Goal: Information Seeking & Learning: Learn about a topic

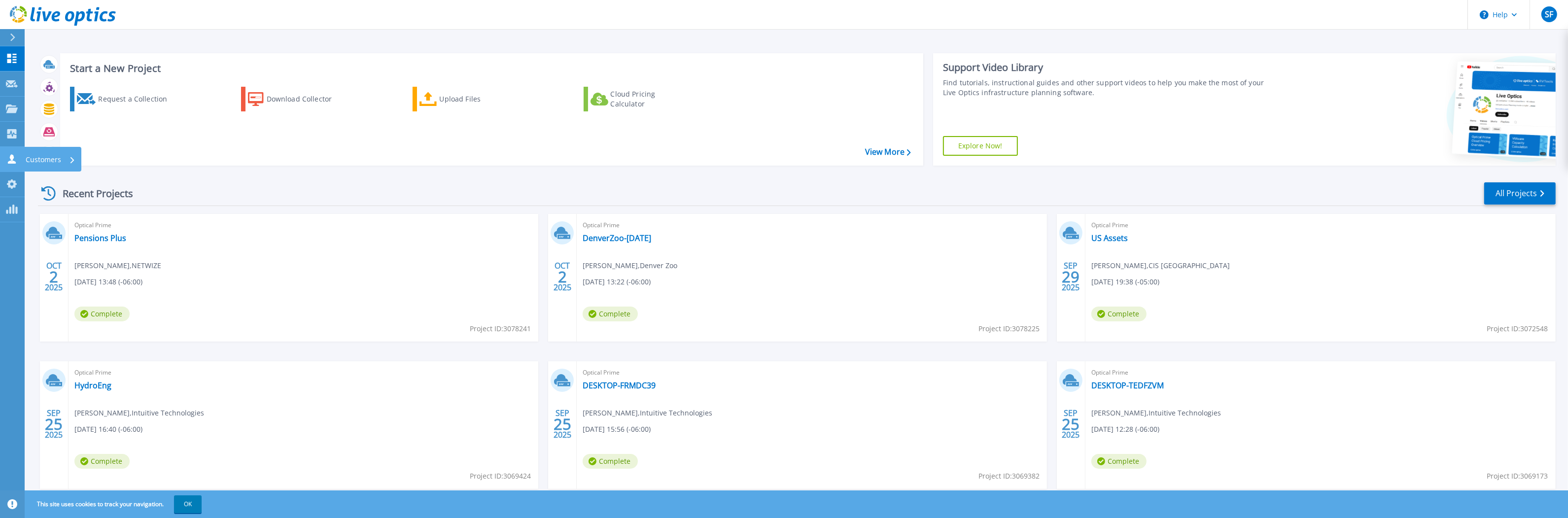
click at [15, 160] on icon at bounding box center [12, 159] width 12 height 9
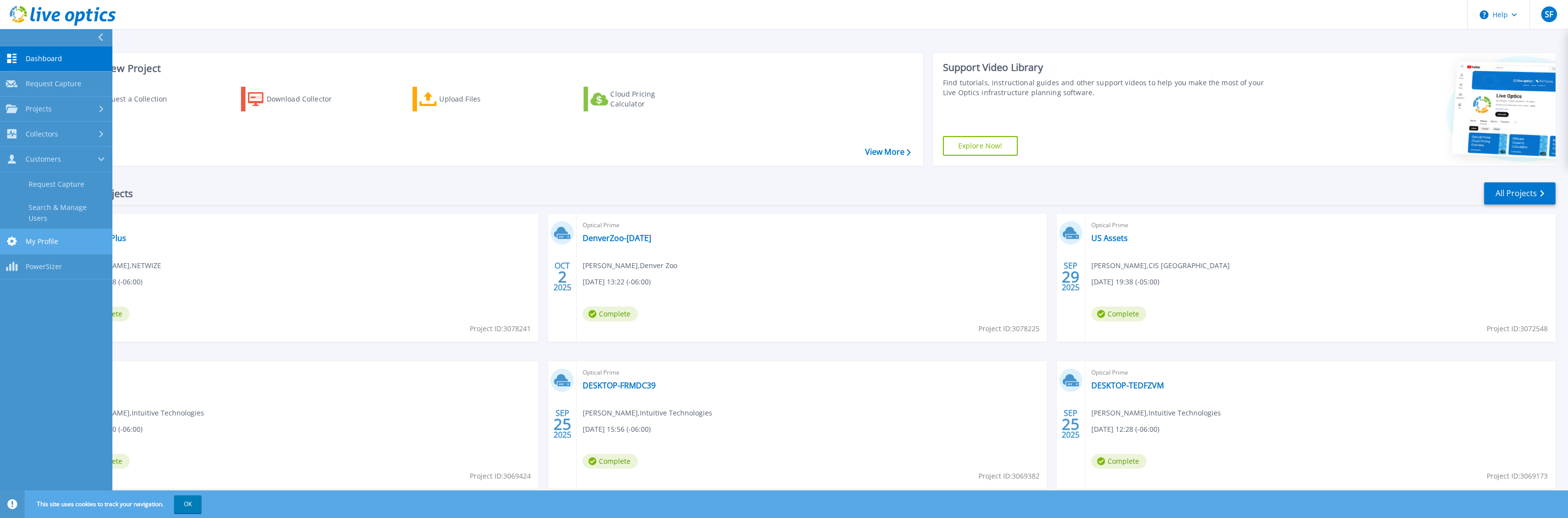
click at [14, 236] on icon at bounding box center [12, 241] width 10 height 9
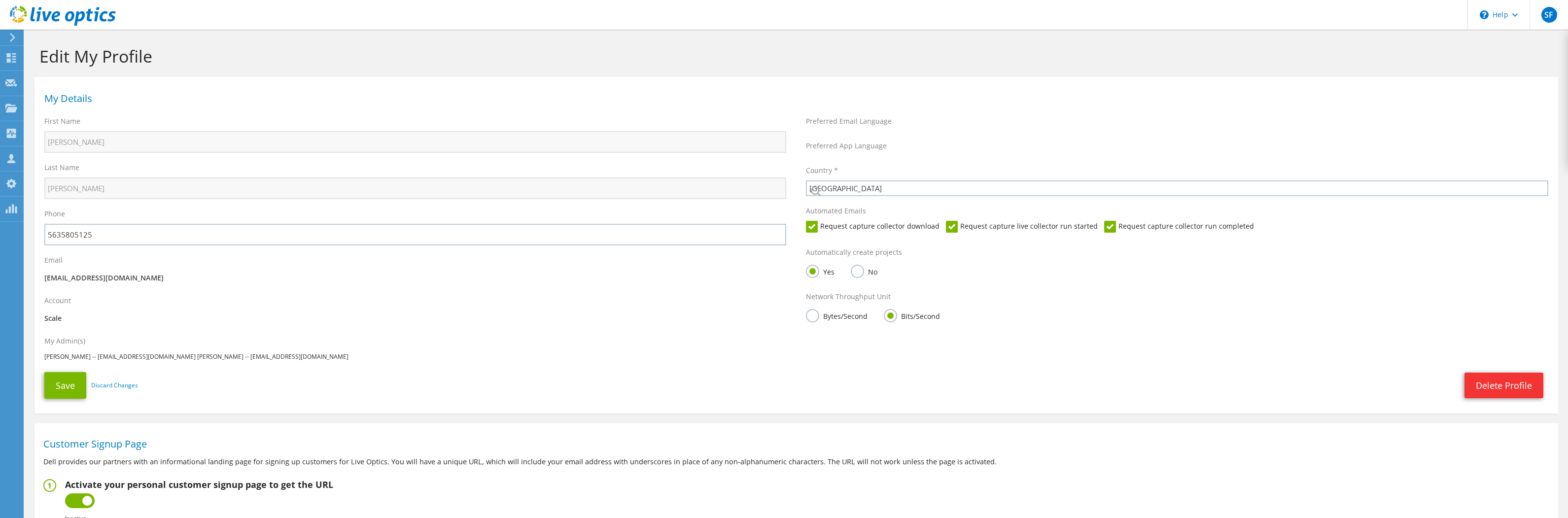
select select "224"
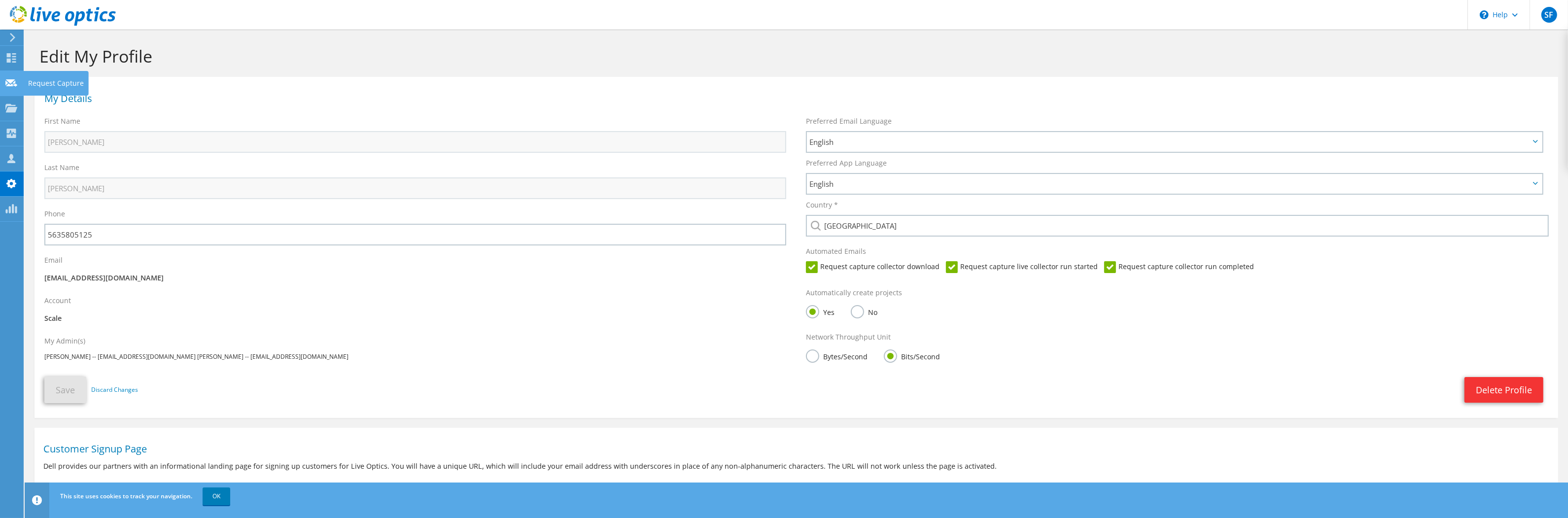
click at [11, 83] on icon at bounding box center [11, 83] width 12 height 9
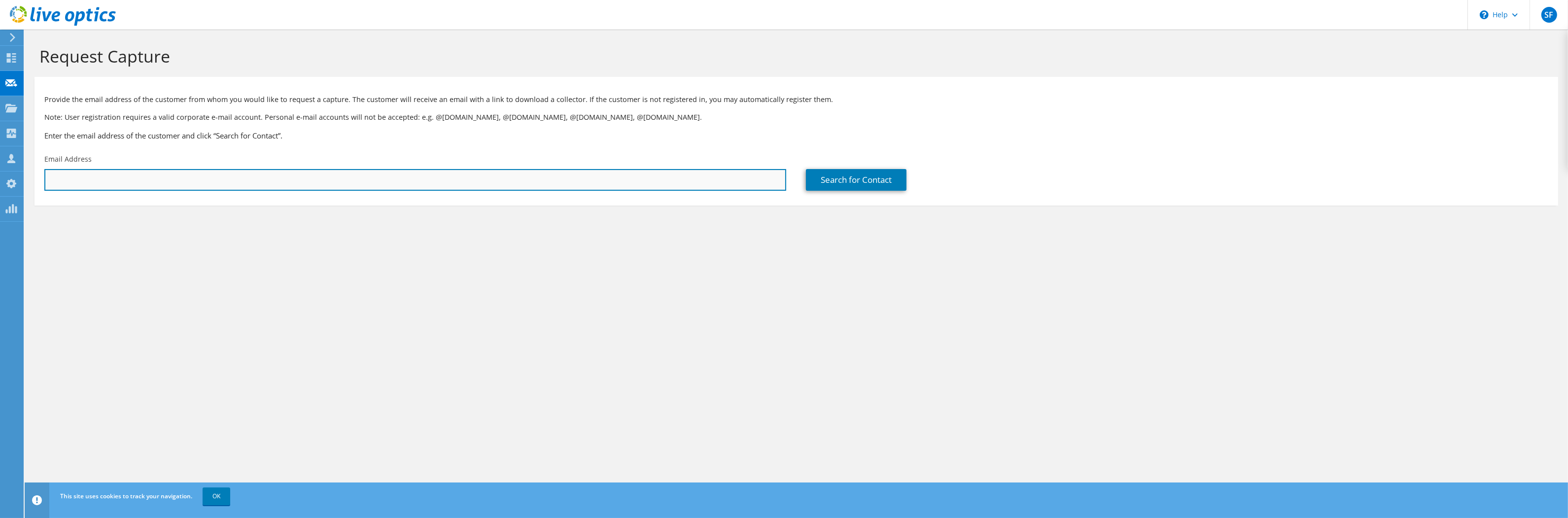
paste input "nuttallj@ogdensd.org"
type input "nuttallj@ogdensd.org"
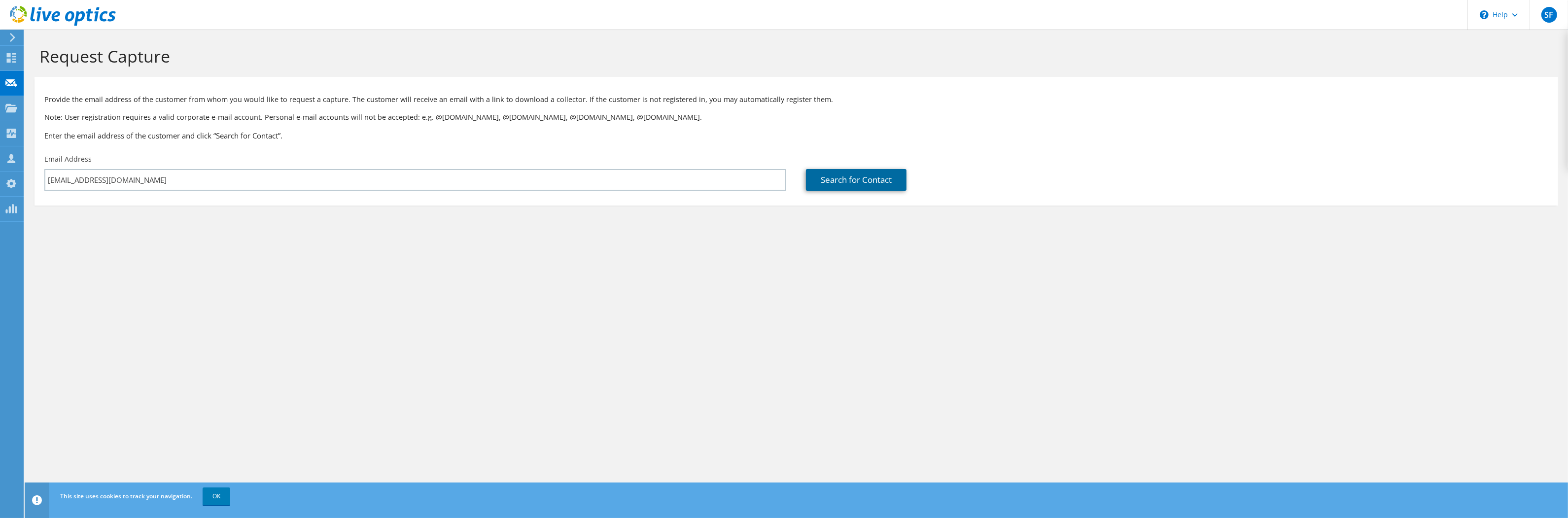
click at [871, 181] on link "Search for Contact" at bounding box center [856, 179] width 100 height 21
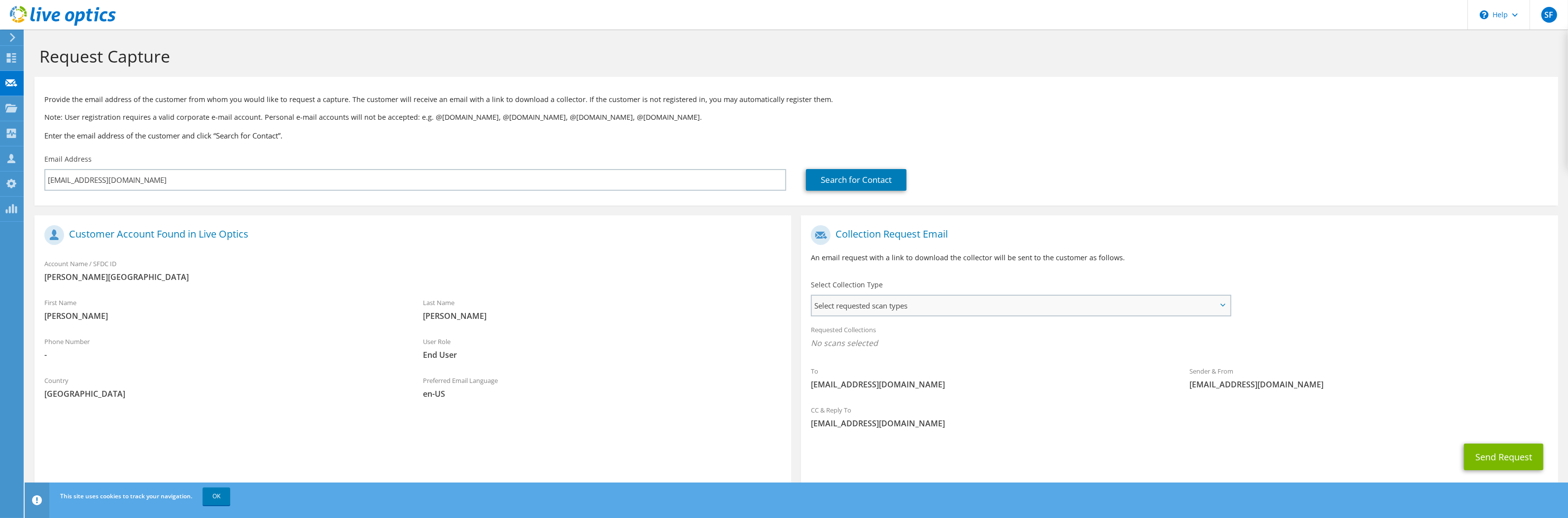
click at [959, 308] on span "Select requested scan types" at bounding box center [1021, 306] width 418 height 20
drag, startPoint x: 872, startPoint y: 331, endPoint x: 992, endPoint y: 320, distance: 120.5
click at [873, 331] on label "Optical Prime" at bounding box center [862, 336] width 59 height 12
click at [842, 334] on label "Optical Prime" at bounding box center [862, 336] width 59 height 12
click at [0, 0] on input "Optical Prime" at bounding box center [0, 0] width 0 height 0
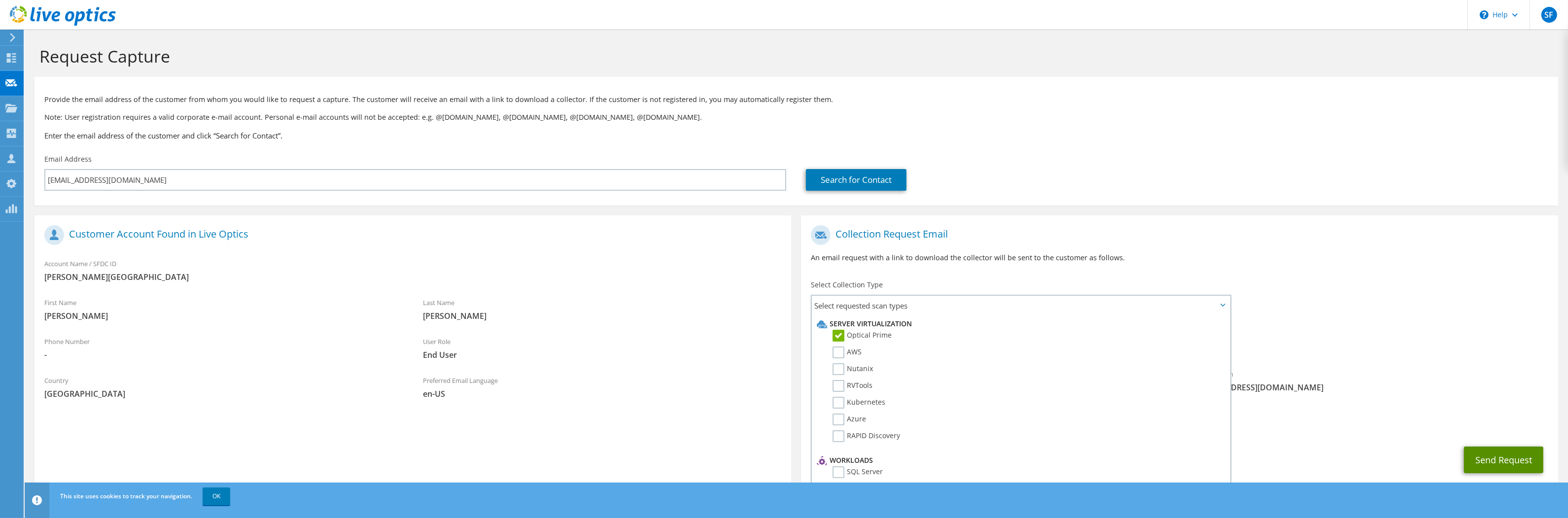
click at [1523, 459] on button "Send Request" at bounding box center [1504, 459] width 80 height 26
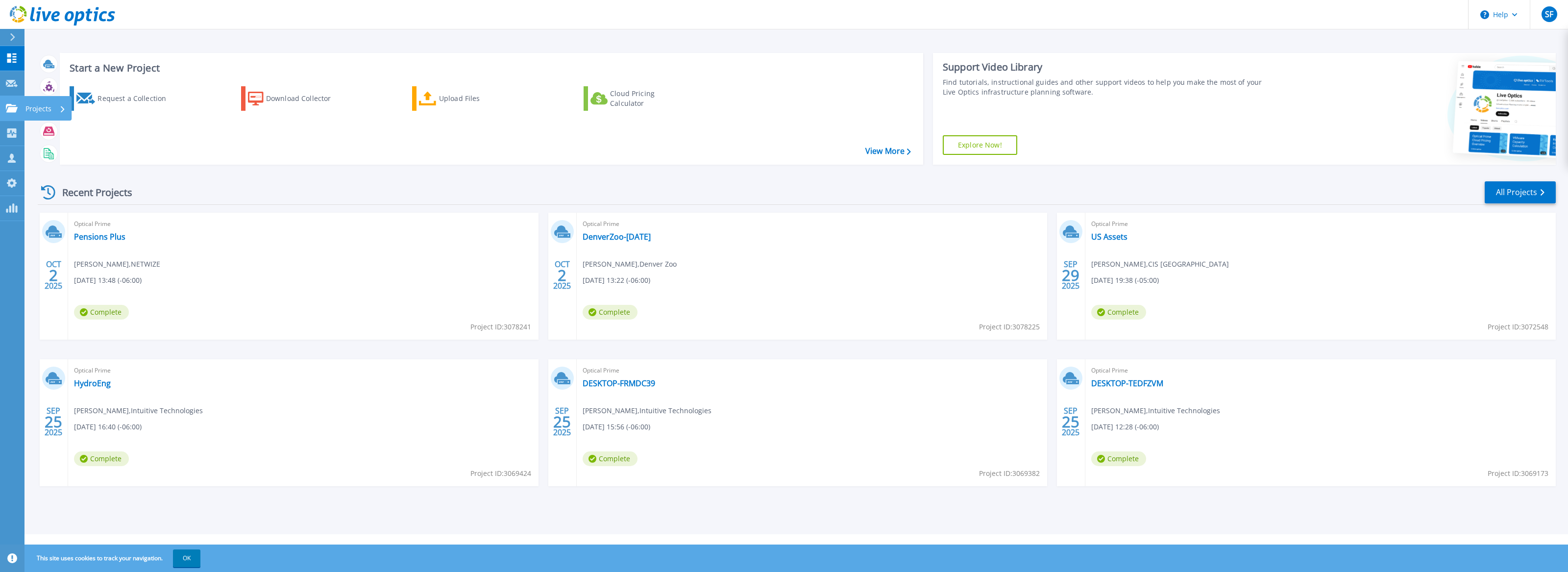
click at [12, 111] on icon at bounding box center [12, 108] width 12 height 9
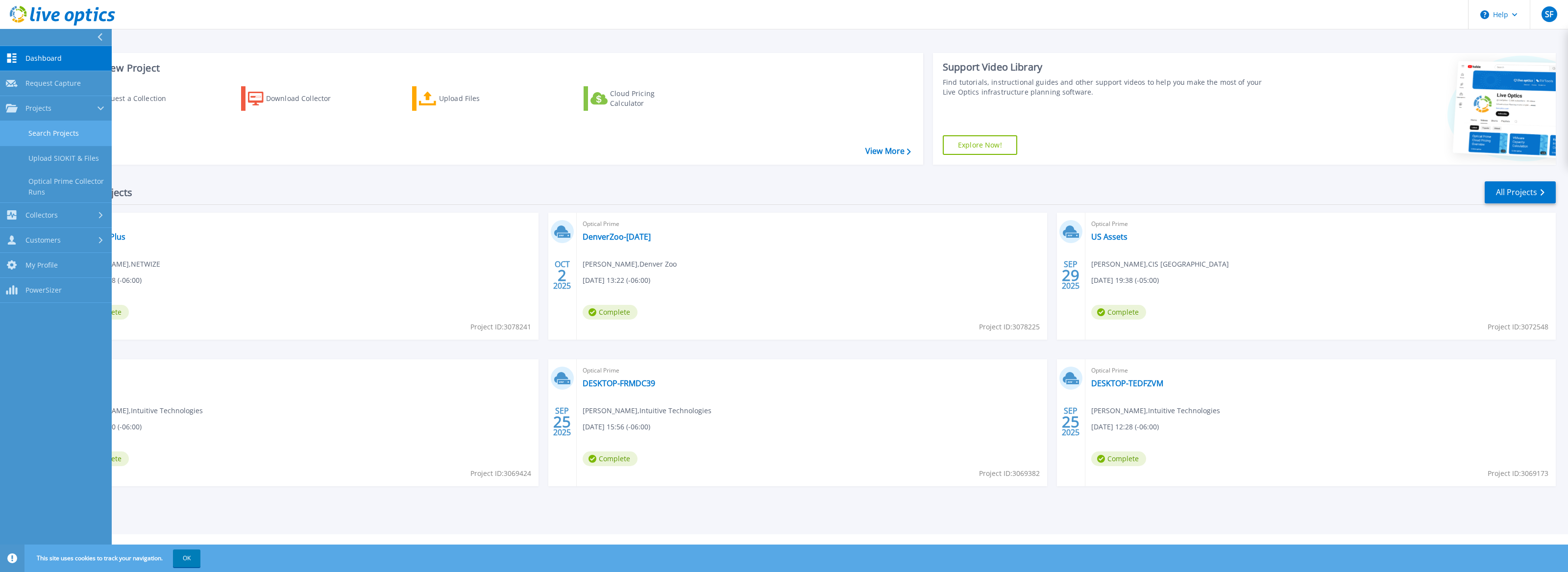
click at [79, 130] on link "Search Projects" at bounding box center [56, 133] width 112 height 25
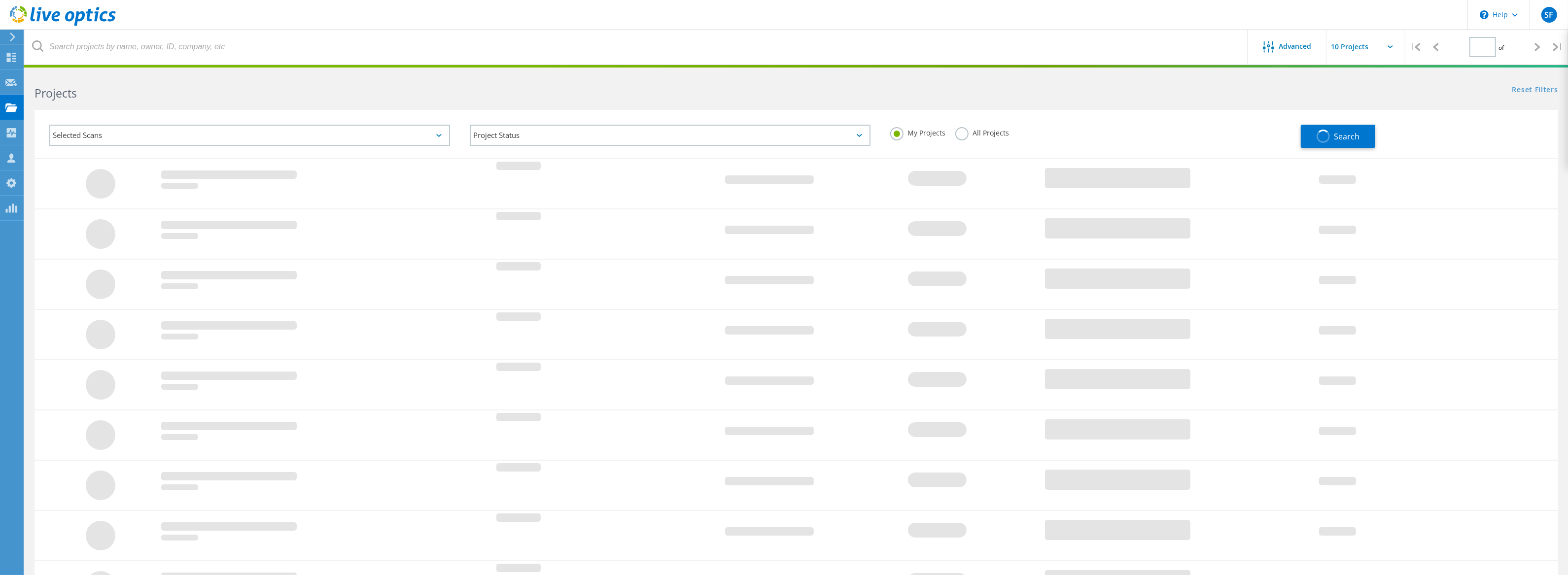
type input "1"
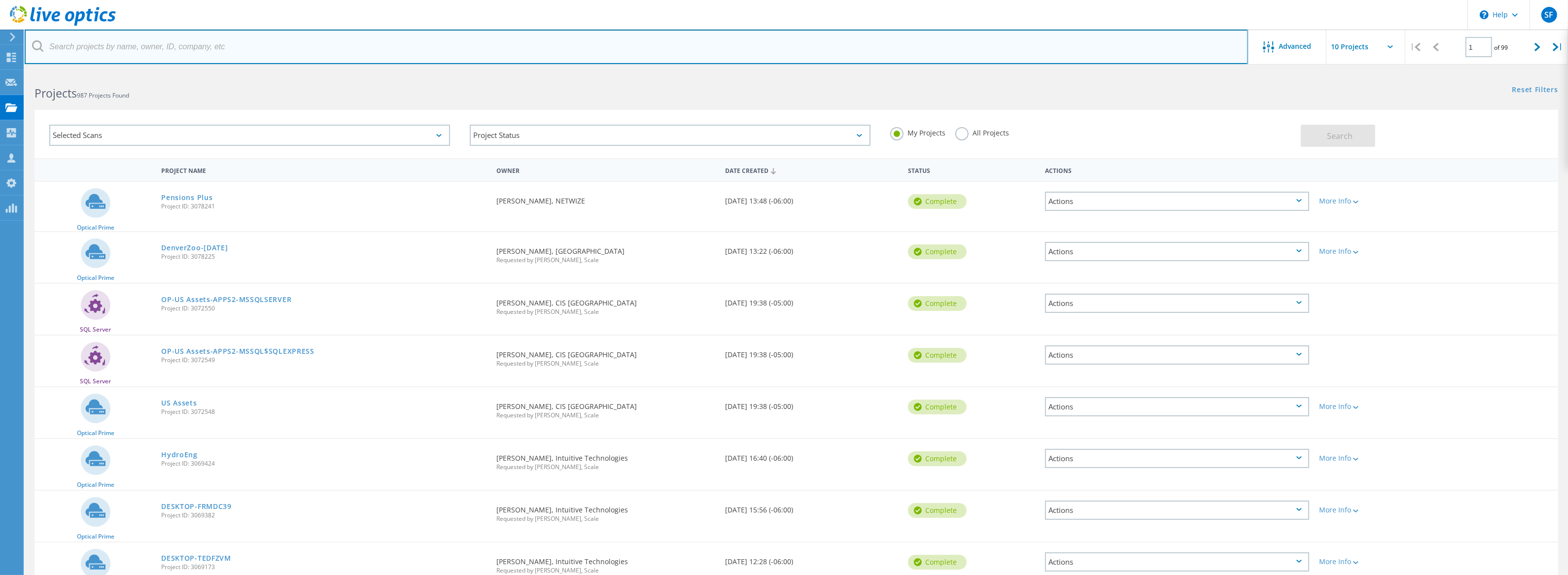
click at [317, 50] on input "text" at bounding box center [636, 47] width 1223 height 34
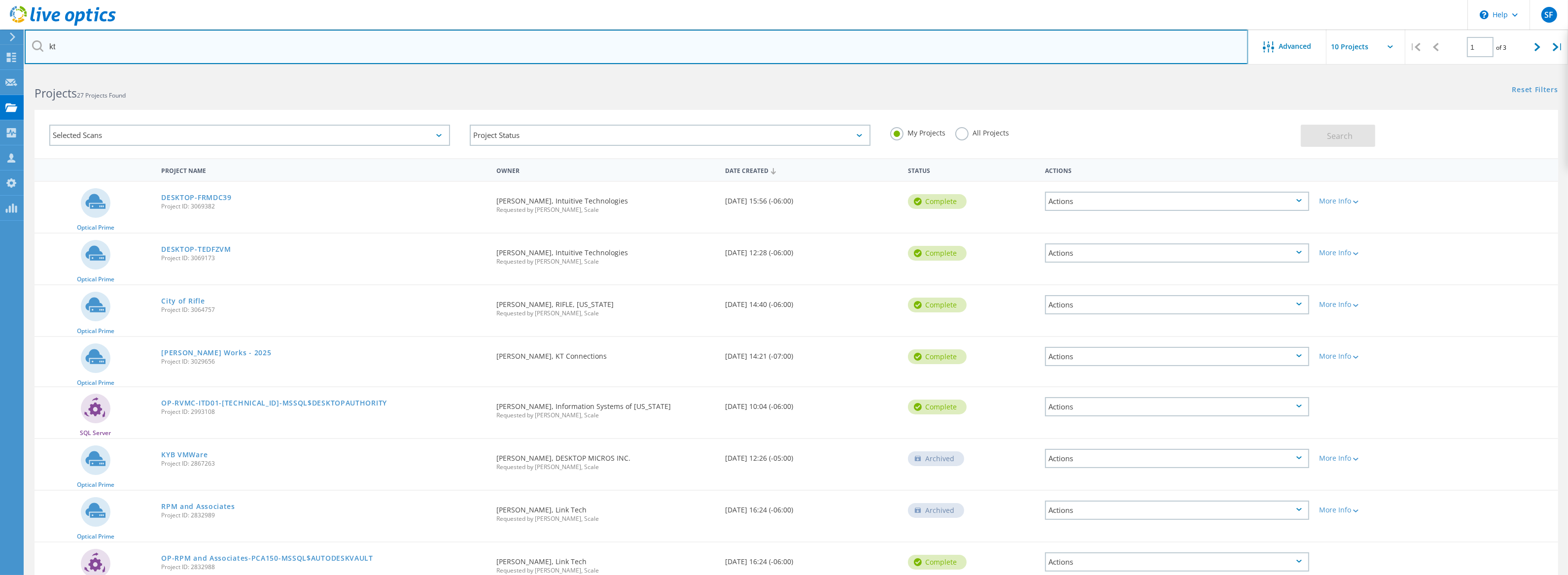
drag, startPoint x: 259, startPoint y: 48, endPoint x: 14, endPoint y: 34, distance: 245.4
click at [15, 72] on div "\n Help Explore Helpful Articles Contact Support SF OEM Team Member Steve Foley…" at bounding box center [784, 404] width 1568 height 664
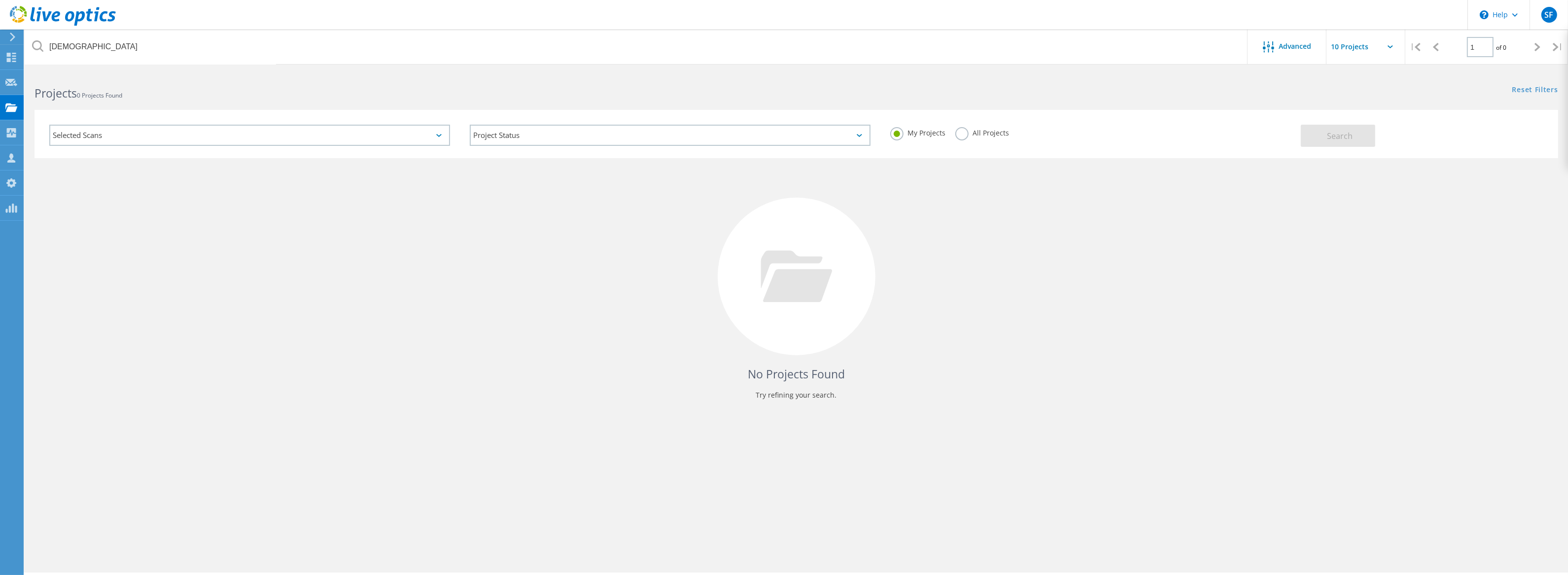
drag, startPoint x: 14, startPoint y: 34, endPoint x: 90, endPoint y: 133, distance: 124.8
click at [957, 130] on label "All Projects" at bounding box center [982, 132] width 54 height 9
click at [0, 0] on input "All Projects" at bounding box center [0, 0] width 0 height 0
click at [1313, 141] on button "Search" at bounding box center [1338, 136] width 75 height 22
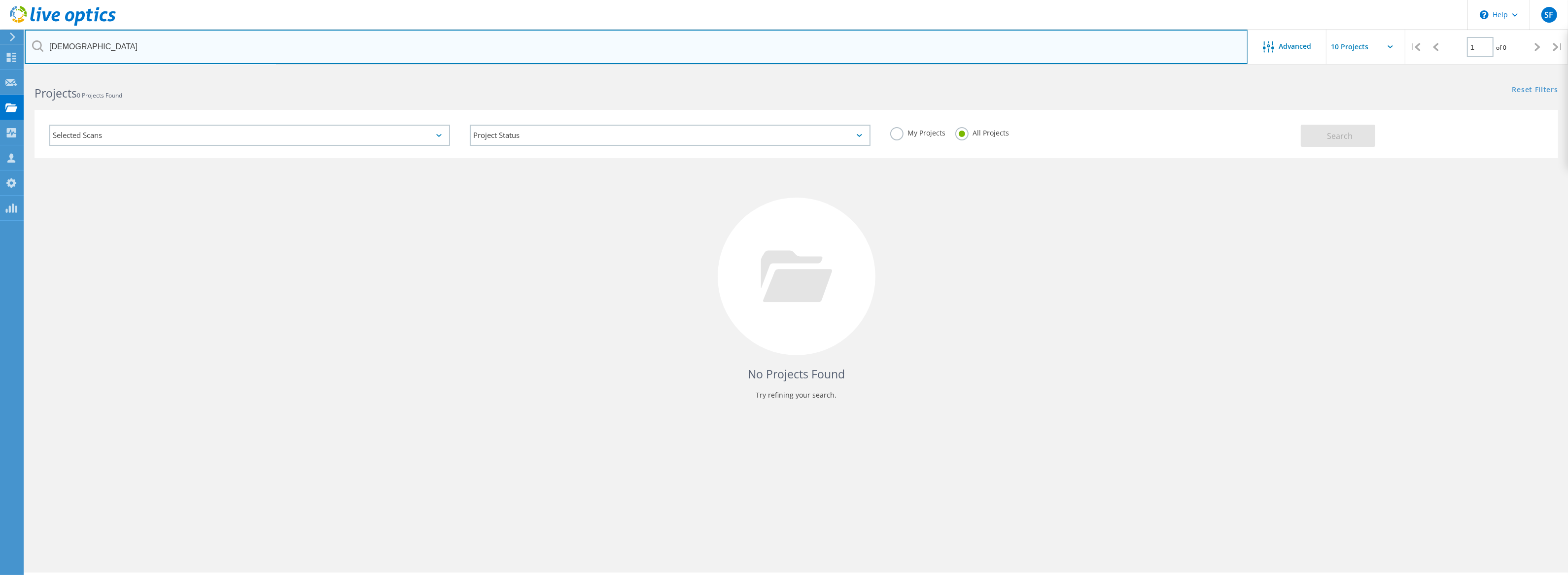
drag, startPoint x: 238, startPoint y: 61, endPoint x: 241, endPoint y: 50, distance: 11.4
click at [238, 59] on input "lakota" at bounding box center [636, 47] width 1223 height 34
drag, startPoint x: 126, startPoint y: 50, endPoint x: 17, endPoint y: 37, distance: 109.8
click at [17, 72] on div "\n Help Explore Helpful Articles Contact Support SF OEM Team Member Steve Foley…" at bounding box center [784, 337] width 1568 height 531
drag, startPoint x: 68, startPoint y: 47, endPoint x: 37, endPoint y: 41, distance: 31.6
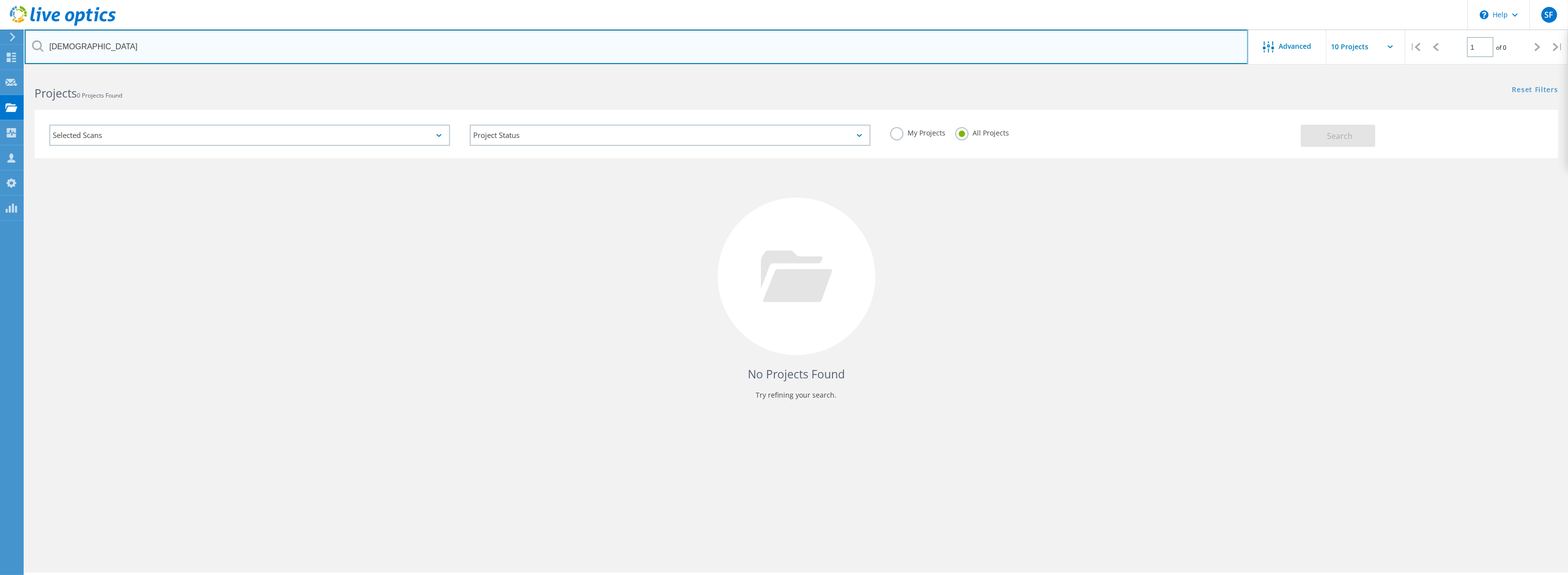
click at [37, 41] on div "lakota" at bounding box center [636, 47] width 1223 height 34
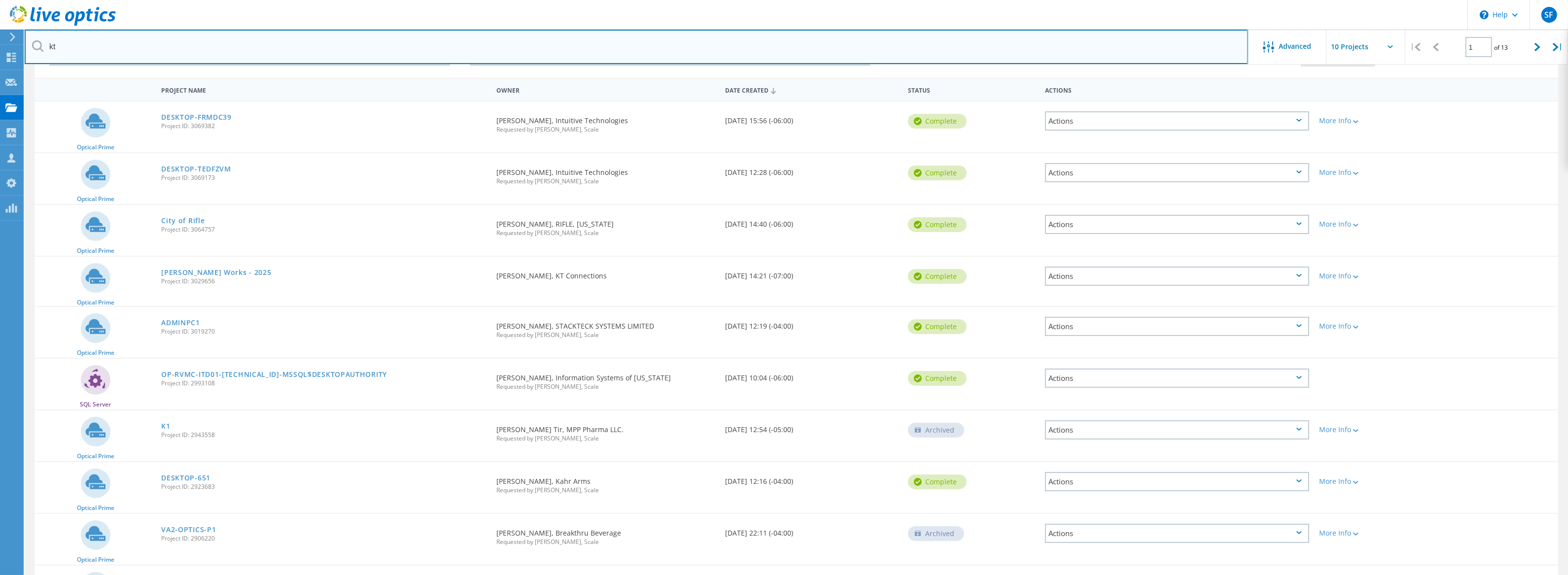
scroll to position [154, 0]
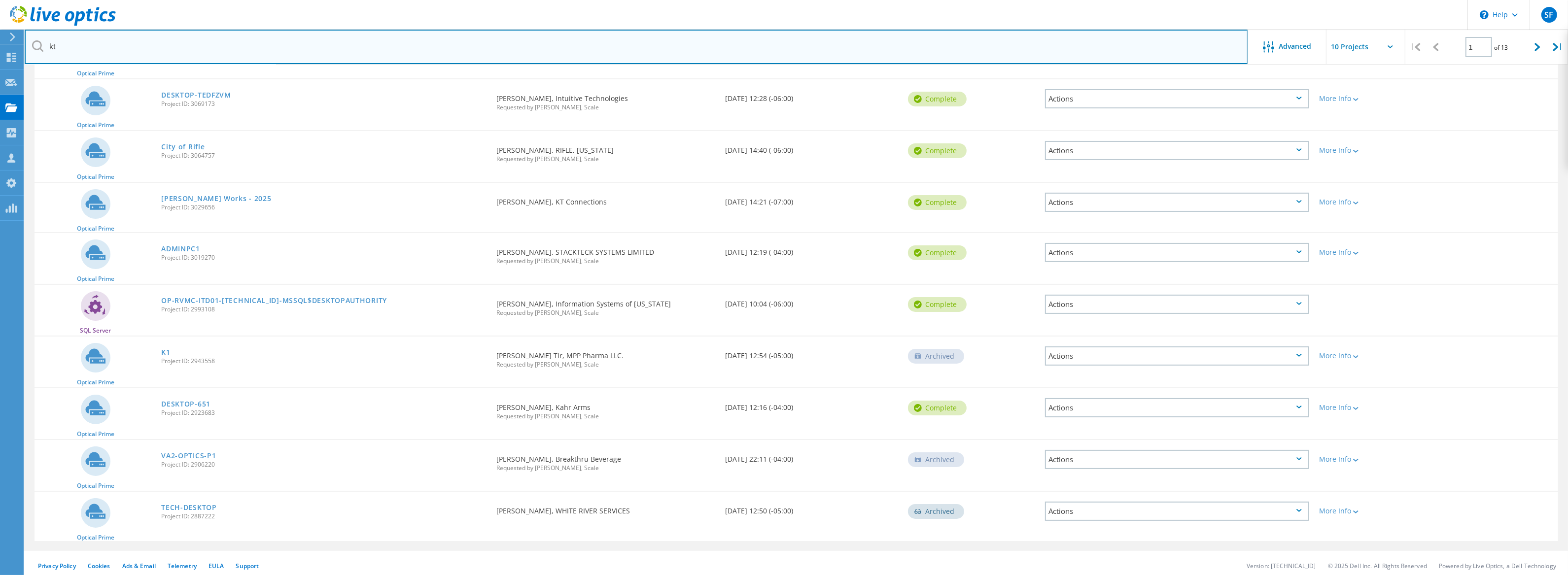
drag, startPoint x: 64, startPoint y: 45, endPoint x: 24, endPoint y: 40, distance: 40.3
click at [24, 41] on div "\n Help Explore Helpful Articles Contact Support SF OEM Team Member Steve Foley…" at bounding box center [784, 249] width 1568 height 664
type input "[PERSON_NAME]"
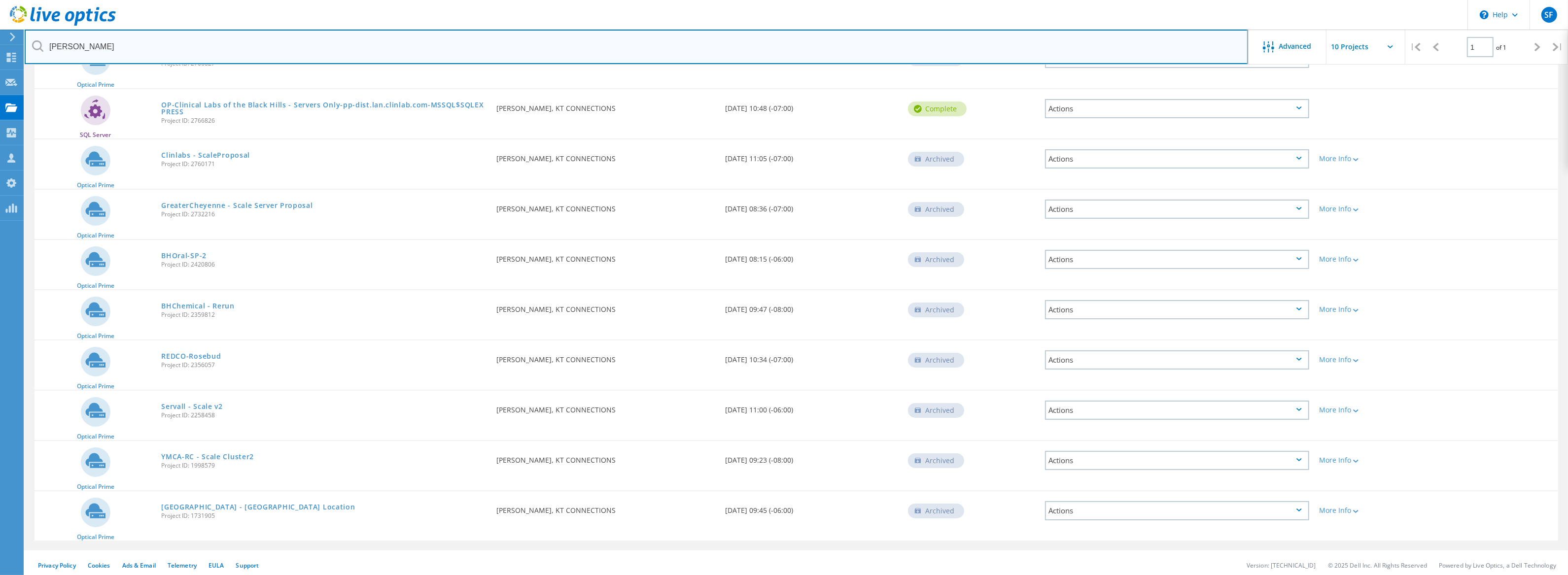
scroll to position [0, 0]
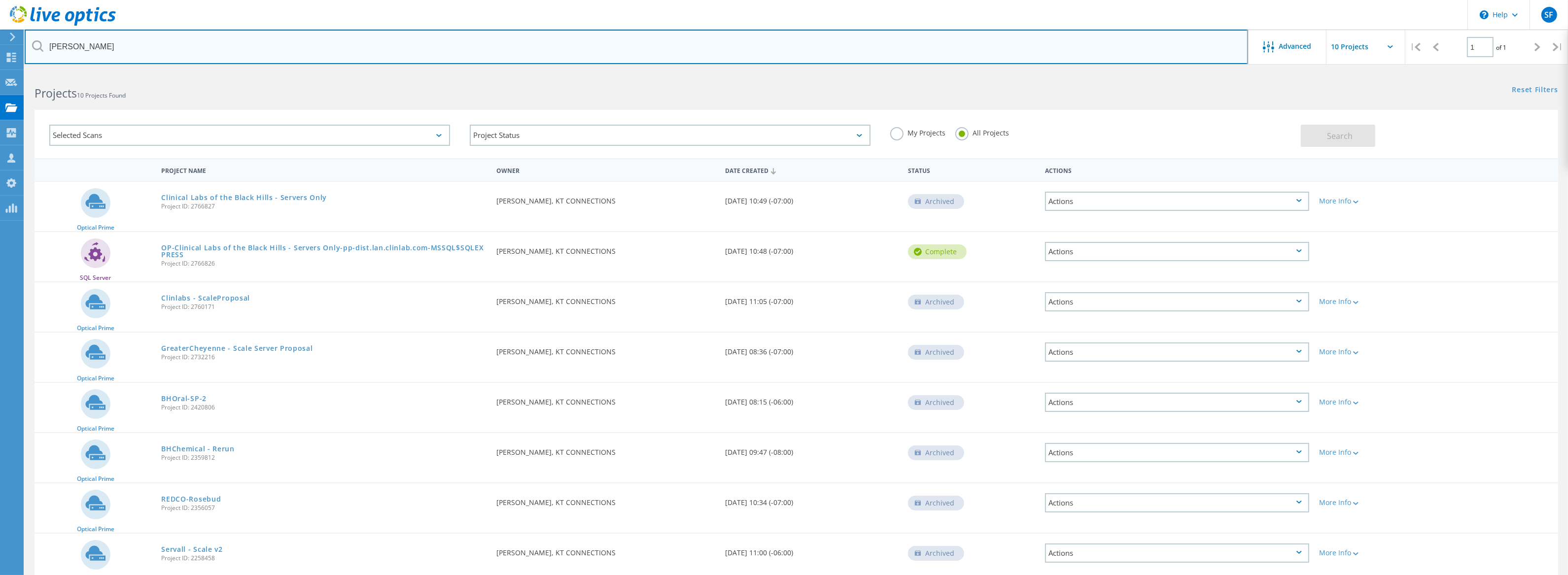
drag, startPoint x: 84, startPoint y: 45, endPoint x: 392, endPoint y: 73, distance: 309.3
click at [376, 70] on html "\n Help Explore Helpful Articles Contact Support SF OEM Team Member Steve Foley…" at bounding box center [784, 361] width 1568 height 723
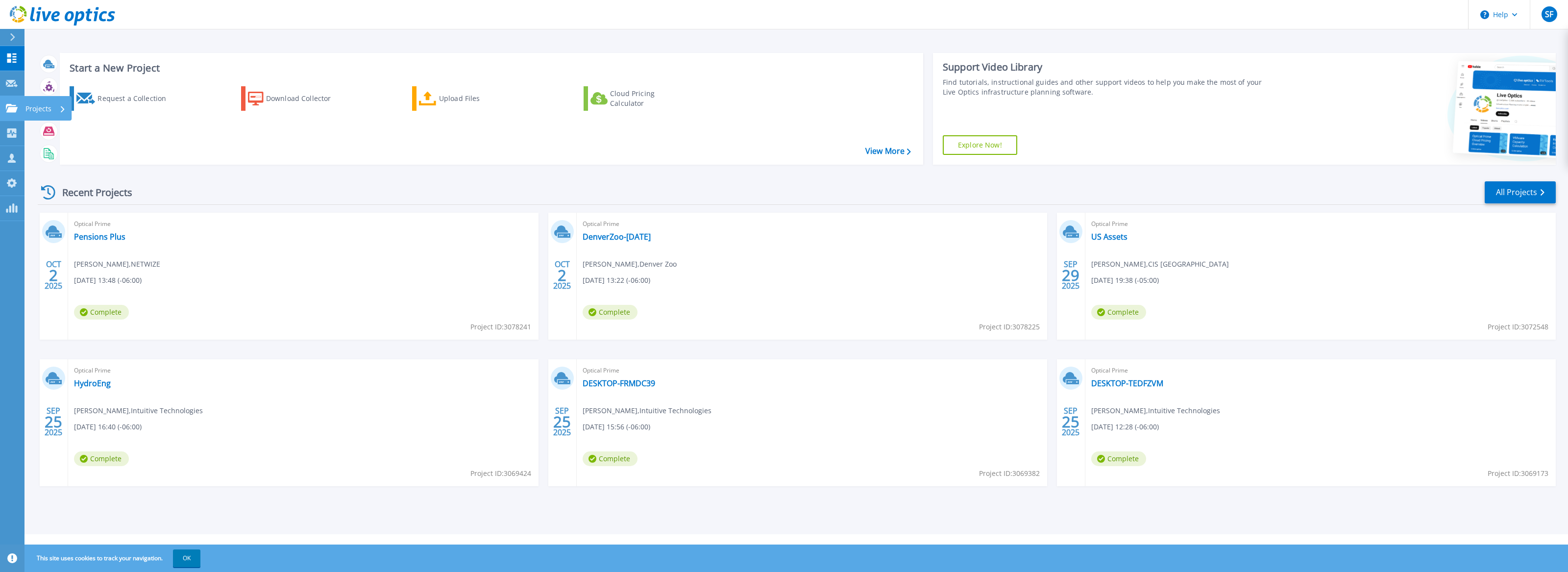
click at [16, 108] on icon at bounding box center [12, 108] width 12 height 9
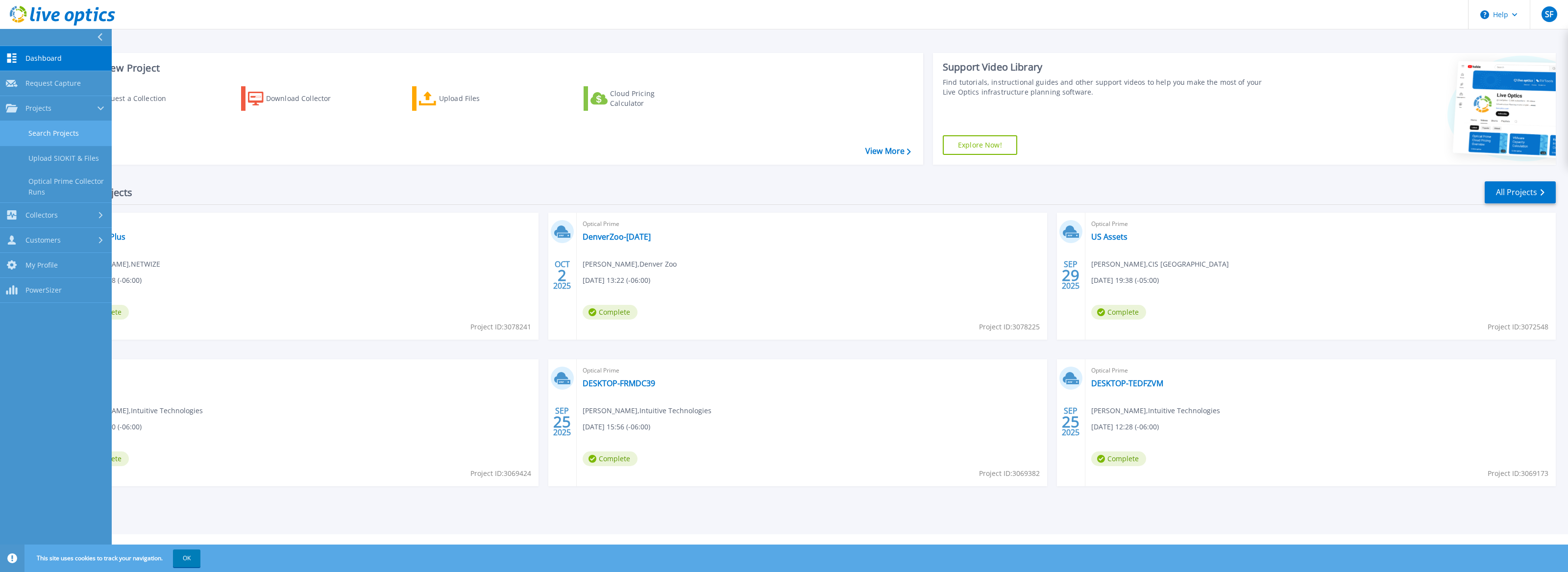
click at [74, 123] on link "Search Projects" at bounding box center [56, 133] width 112 height 25
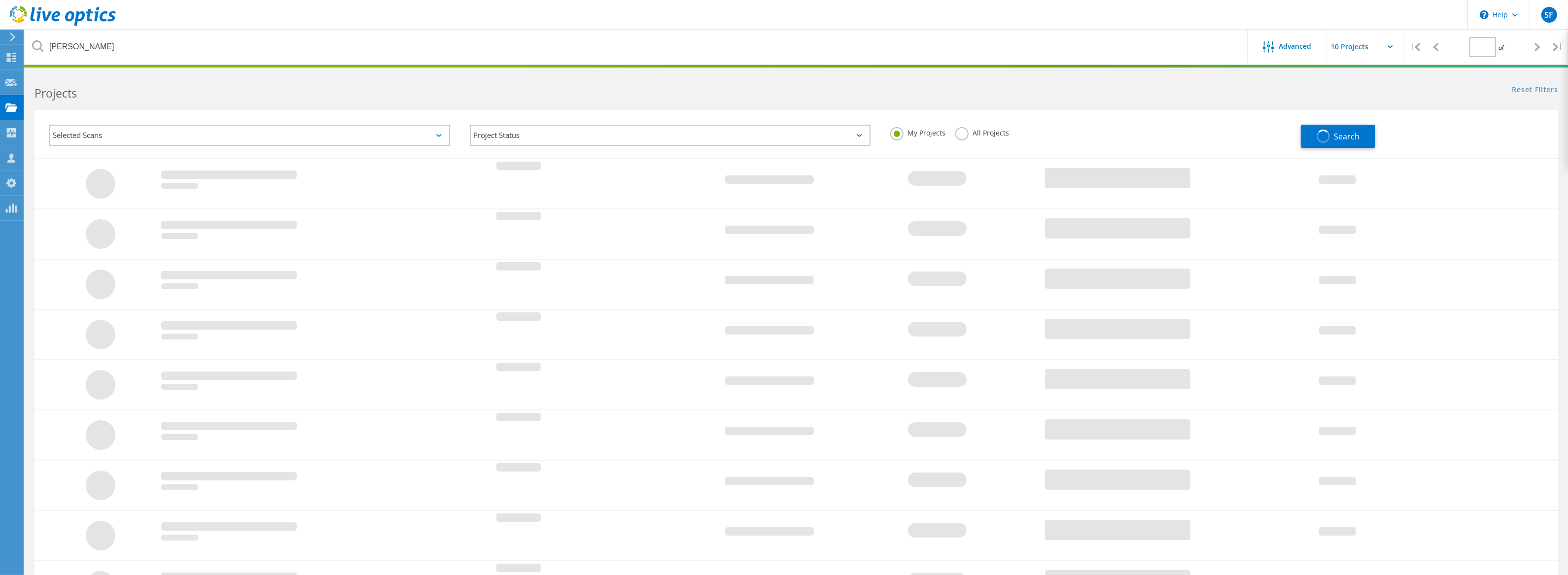
type input "1"
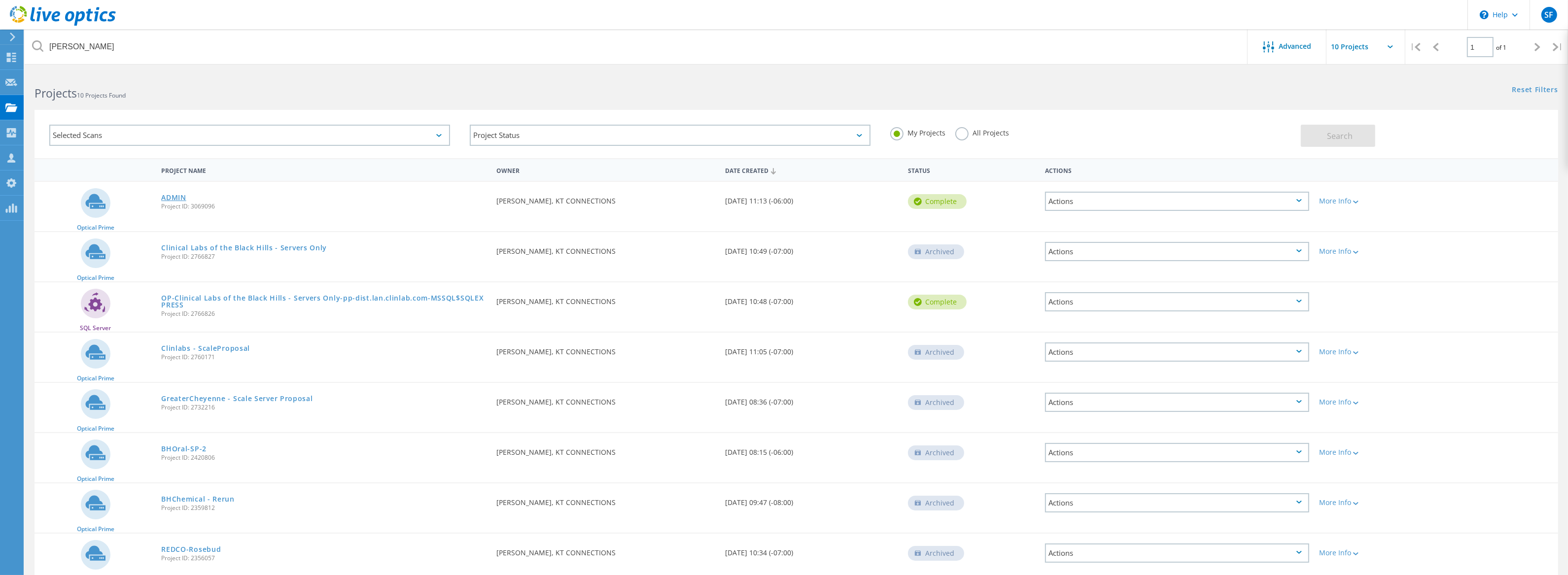
click at [177, 198] on link "ADMIN" at bounding box center [173, 197] width 25 height 7
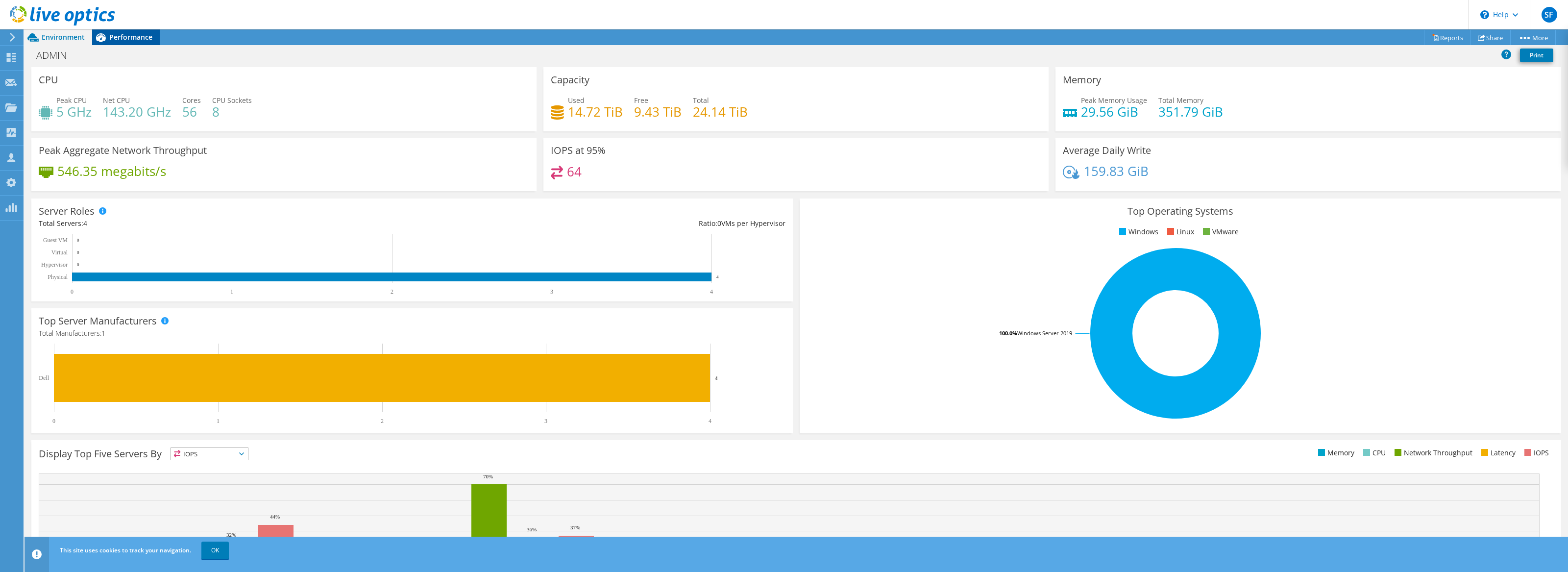
click at [139, 39] on span "Performance" at bounding box center [131, 37] width 43 height 9
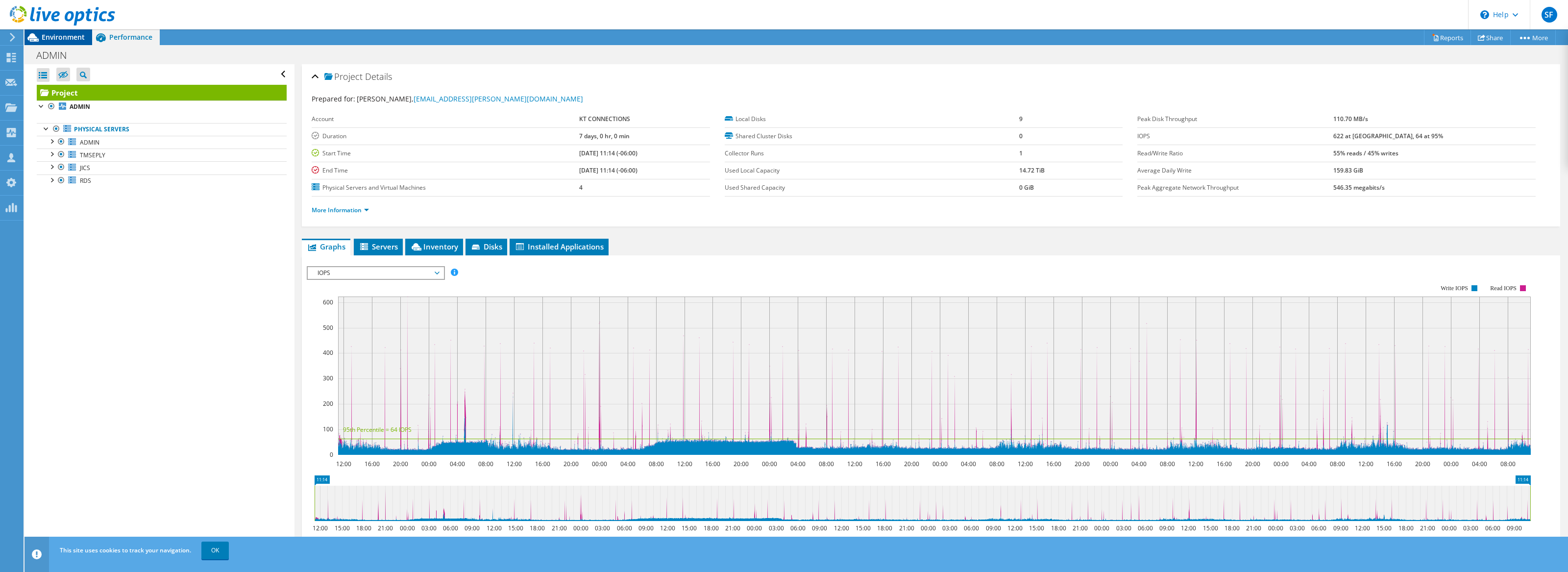
click at [73, 37] on span "Environment" at bounding box center [63, 37] width 43 height 9
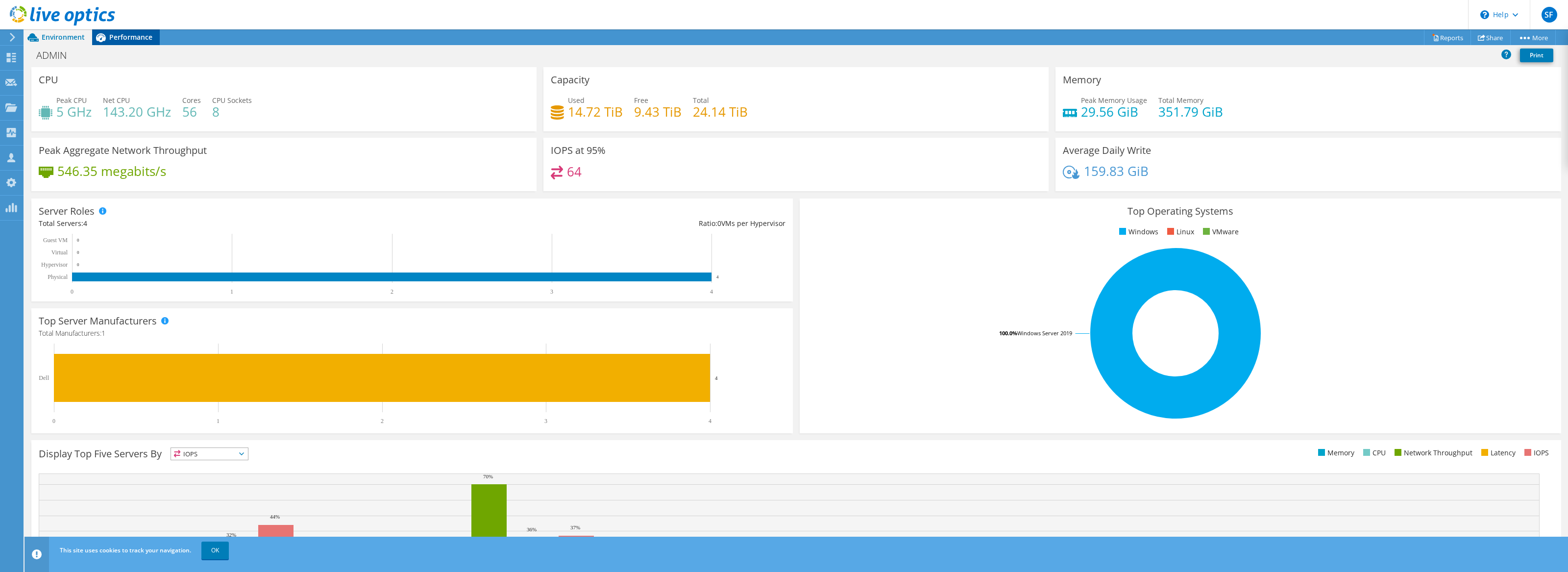
click at [121, 38] on span "Performance" at bounding box center [131, 37] width 43 height 9
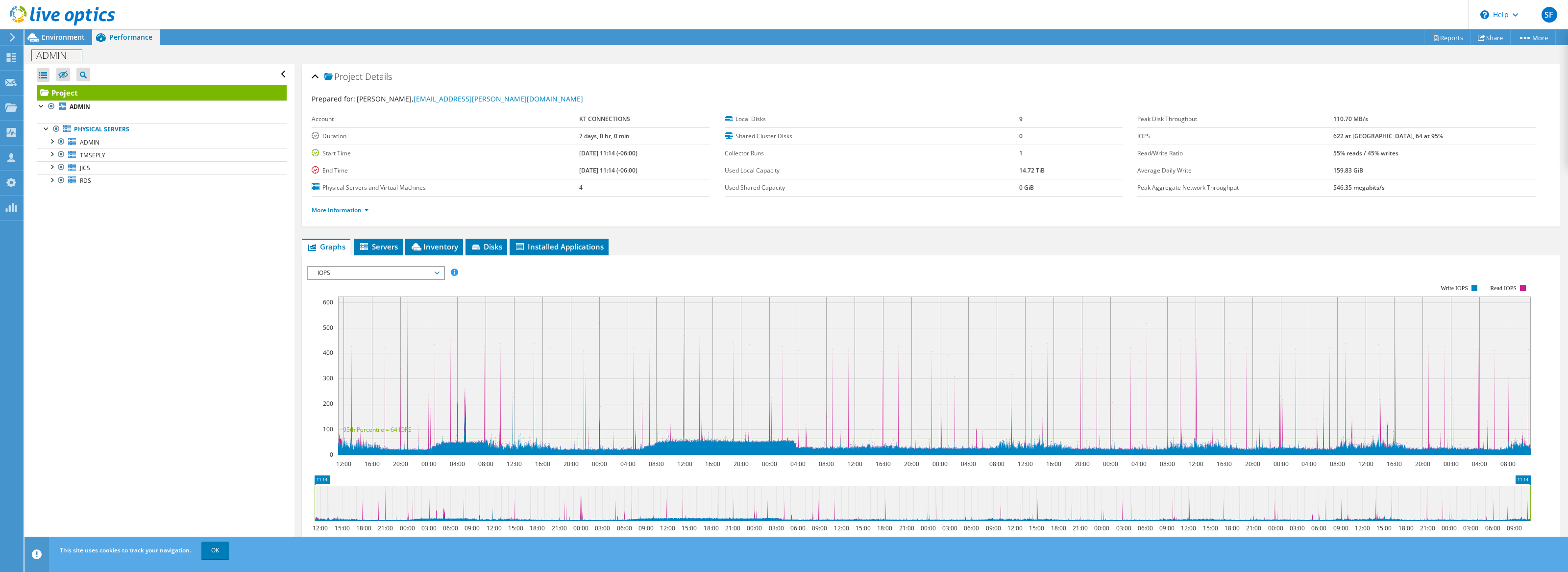
click at [57, 54] on h1 "ADMIN" at bounding box center [57, 55] width 50 height 11
click at [70, 53] on h1 "ADMIN" at bounding box center [57, 55] width 50 height 11
click at [37, 57] on h1 "ADMIN" at bounding box center [57, 55] width 50 height 11
click at [192, 52] on link at bounding box center [194, 55] width 14 height 12
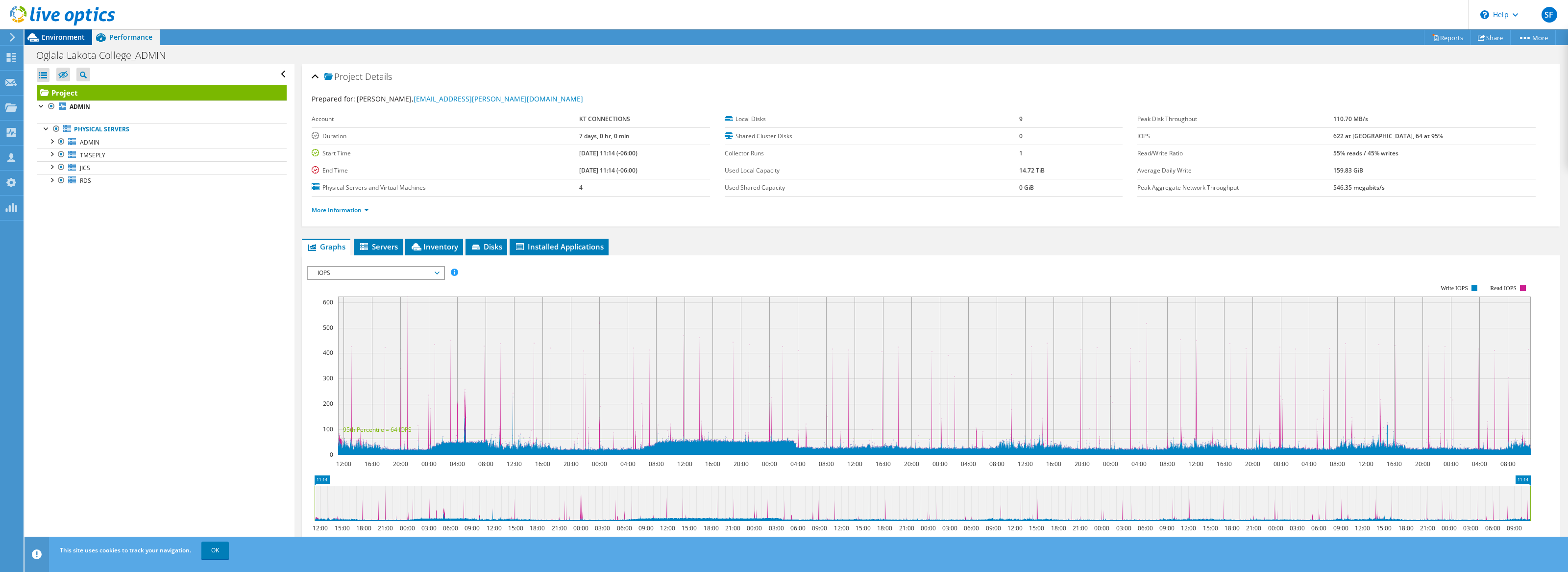
click at [77, 40] on span "Environment" at bounding box center [63, 37] width 43 height 9
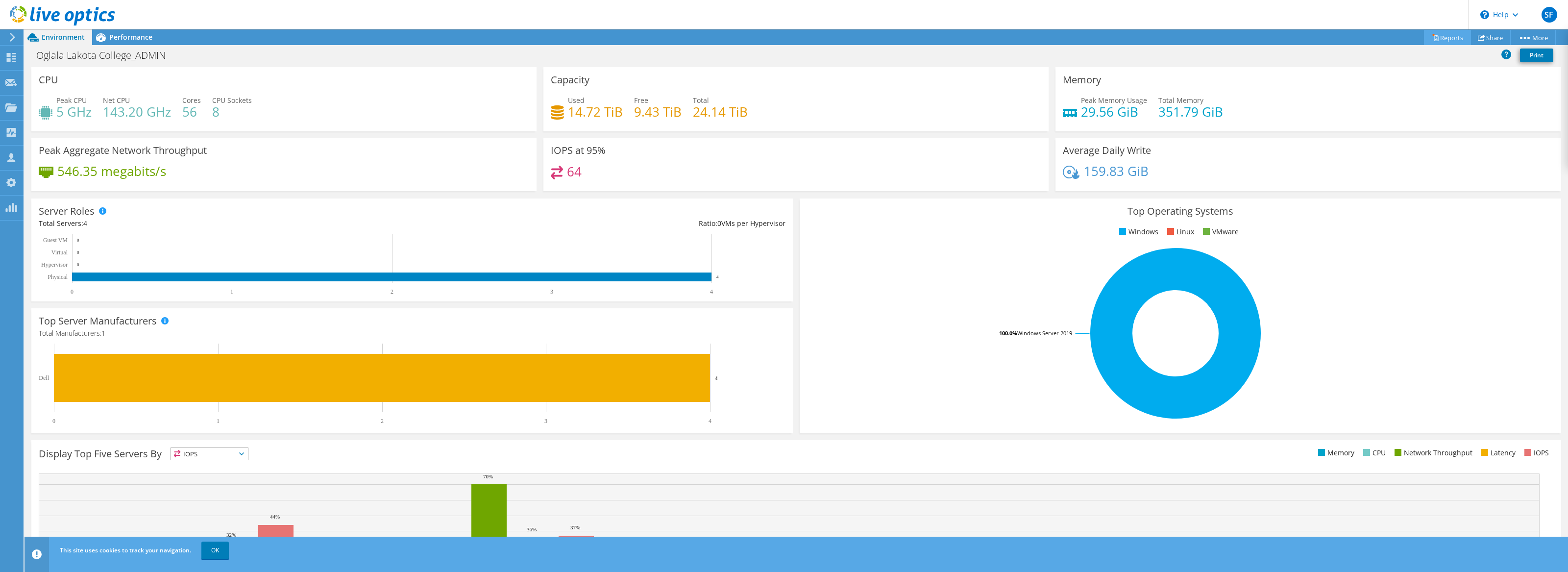
click at [1438, 33] on link "Reports" at bounding box center [1447, 37] width 47 height 15
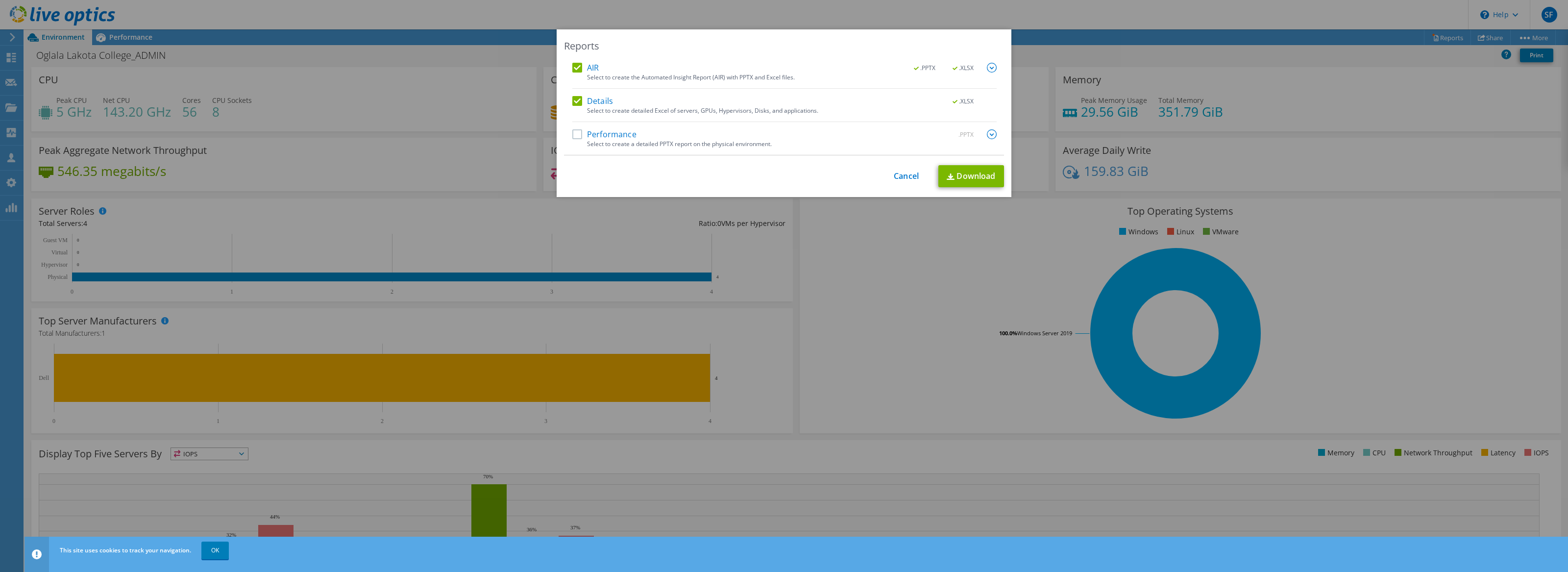
click at [603, 137] on label "Performance" at bounding box center [604, 135] width 64 height 10
click at [0, 0] on input "Performance" at bounding box center [0, 0] width 0 height 0
click at [954, 174] on link "Download" at bounding box center [971, 176] width 66 height 22
click at [958, 179] on link "Download" at bounding box center [971, 176] width 66 height 22
click at [905, 175] on link "Cancel" at bounding box center [906, 176] width 25 height 9
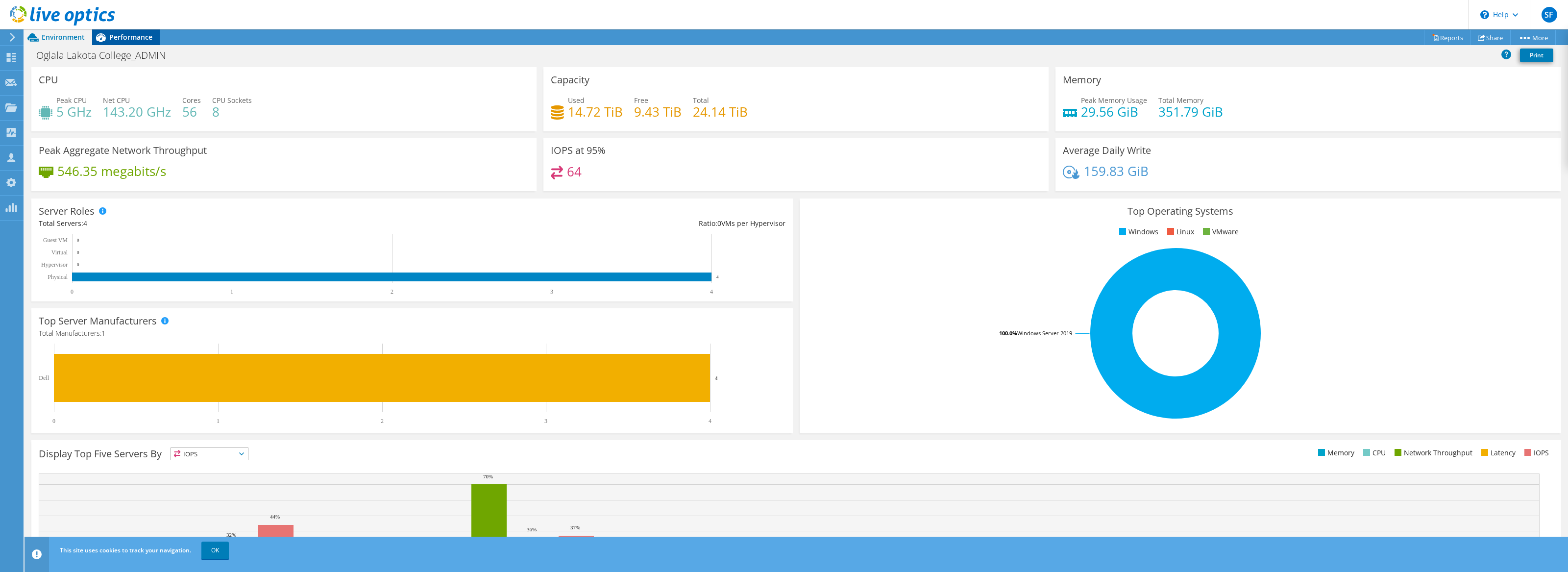
click at [130, 36] on span "Performance" at bounding box center [131, 37] width 43 height 9
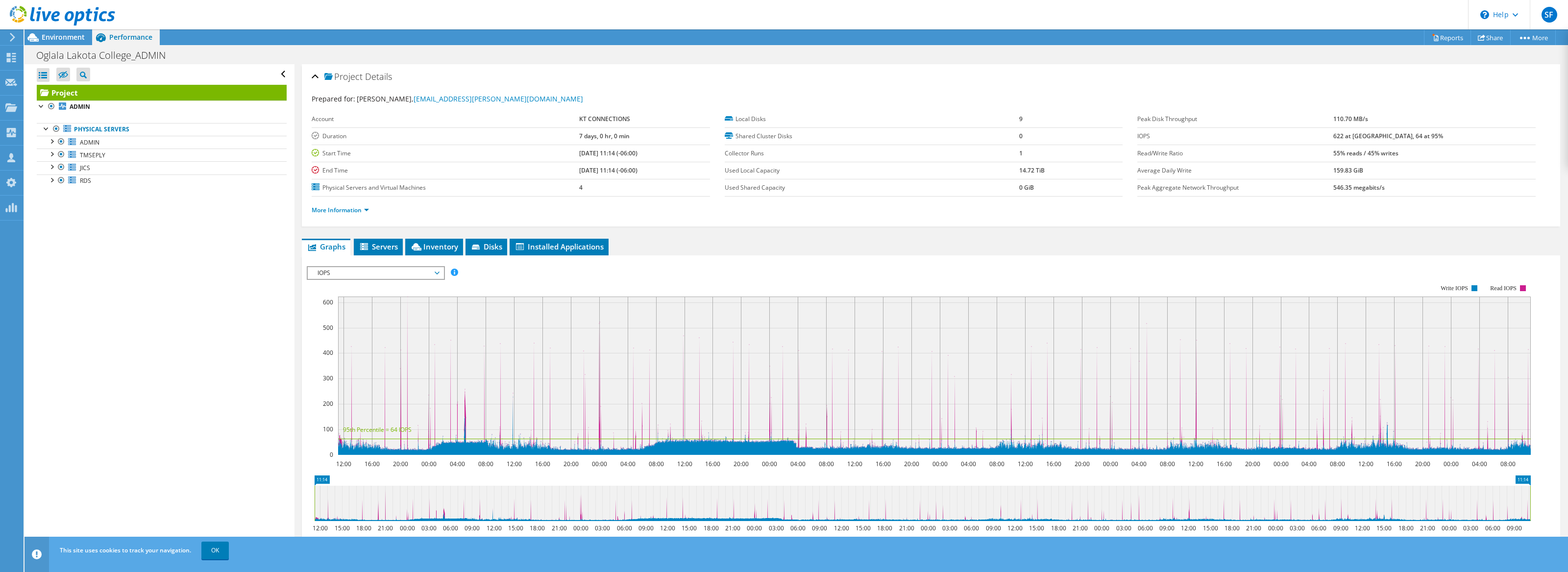
click at [396, 271] on span "IOPS" at bounding box center [376, 273] width 126 height 12
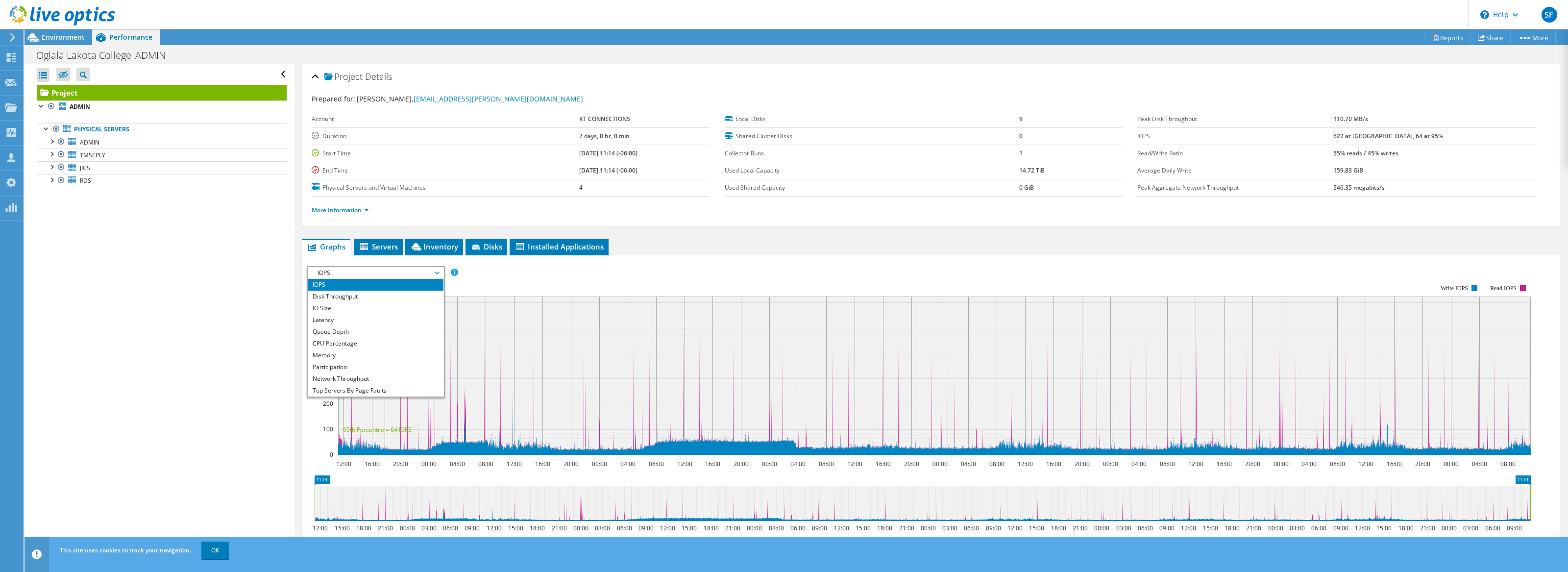
scroll to position [35, 0]
click at [398, 366] on li "Workload Concentration Line" at bounding box center [376, 367] width 136 height 12
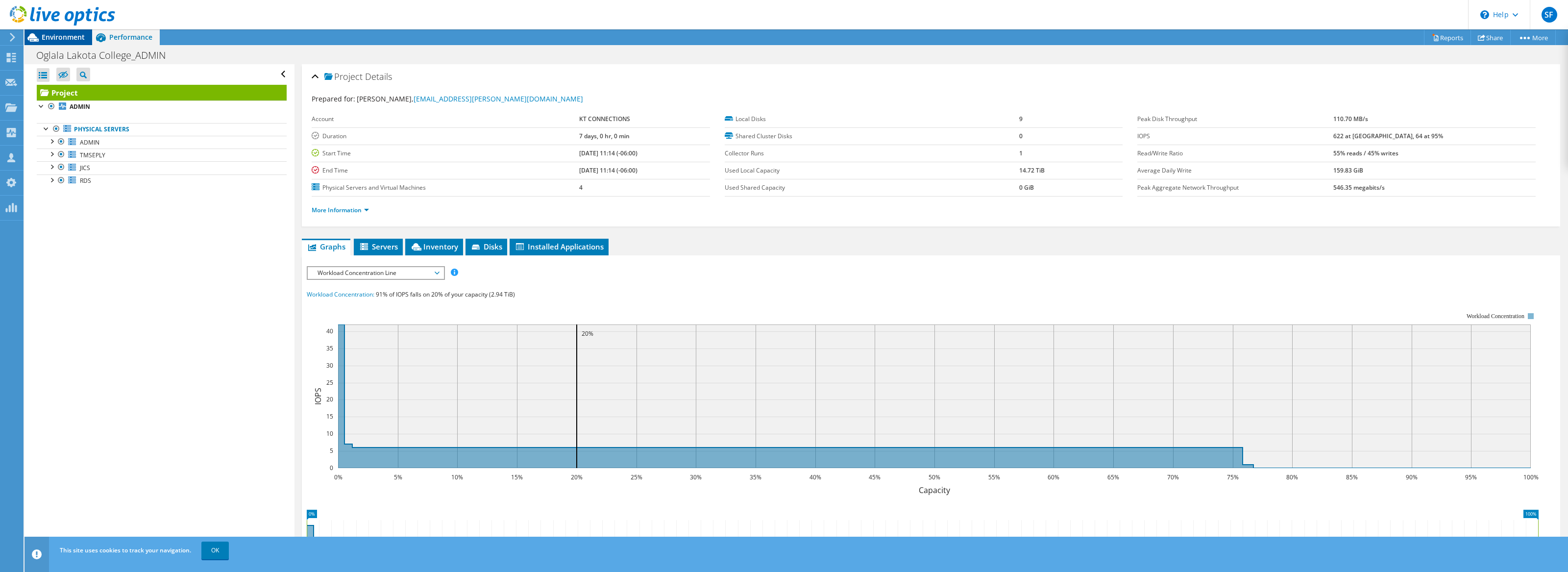
click at [55, 37] on span "Environment" at bounding box center [63, 37] width 43 height 9
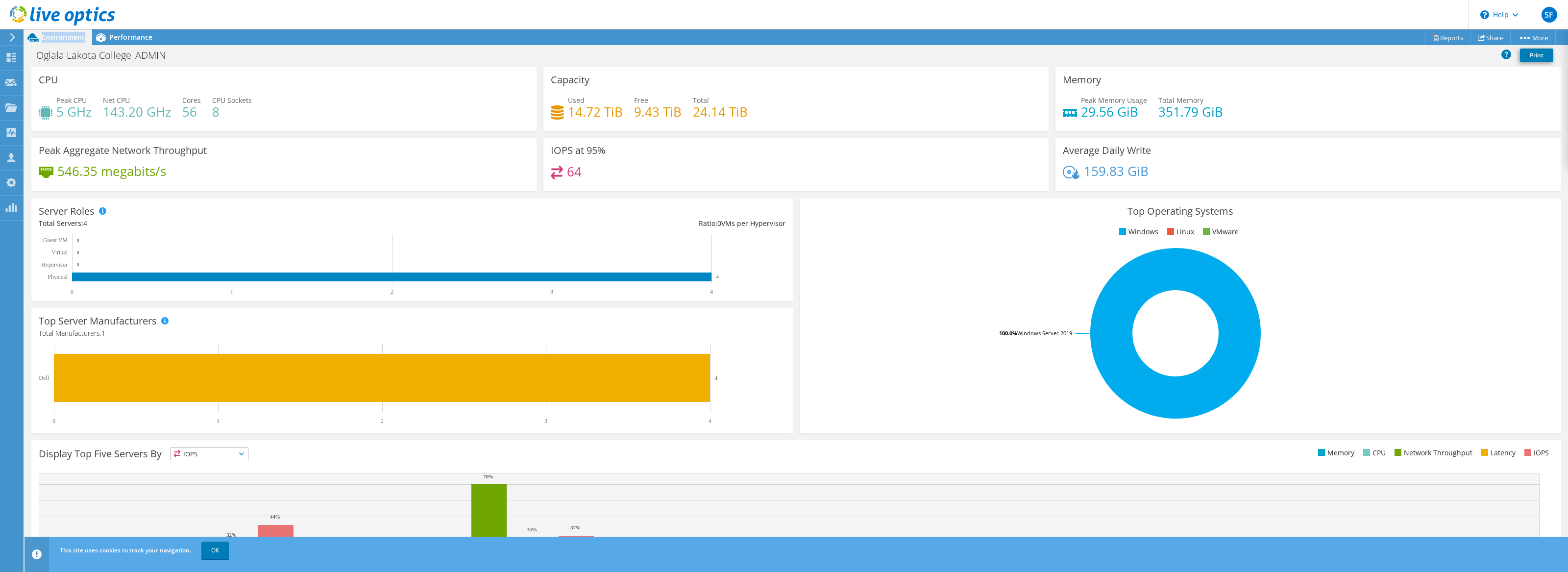
click at [55, 37] on span "Environment" at bounding box center [63, 37] width 43 height 9
click at [150, 42] on div "Performance" at bounding box center [125, 37] width 68 height 16
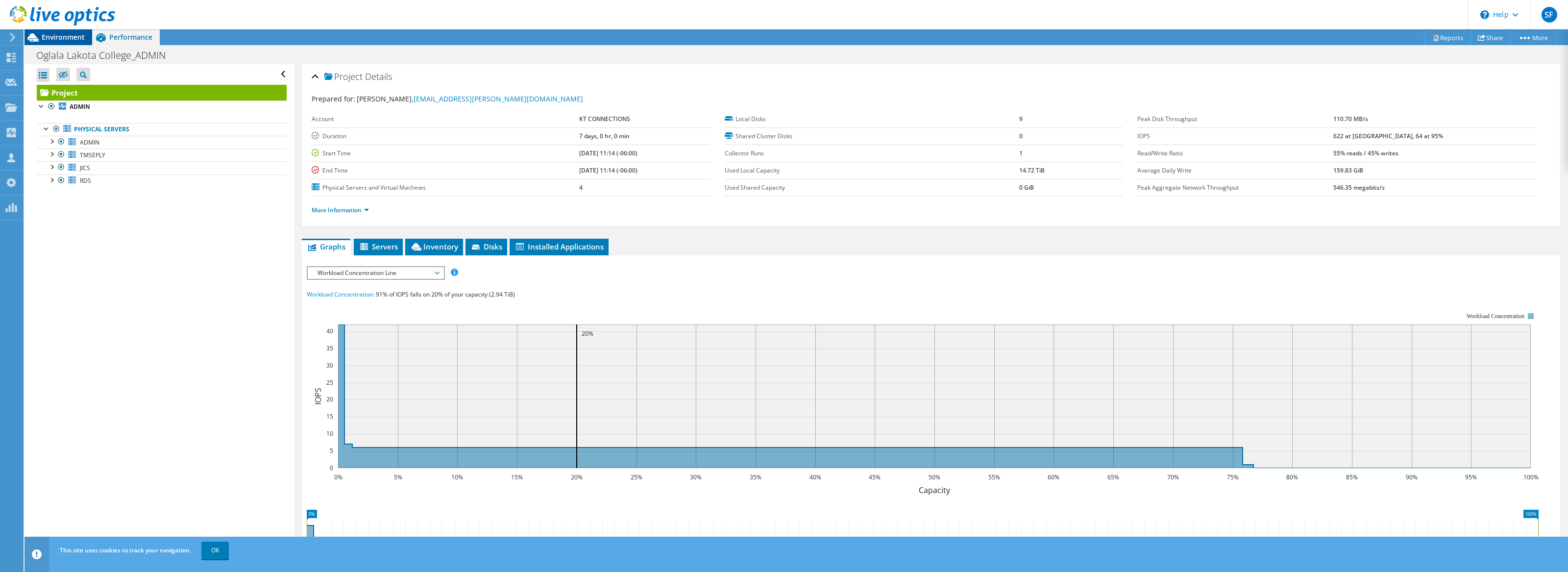
click at [54, 35] on span "Environment" at bounding box center [63, 37] width 43 height 9
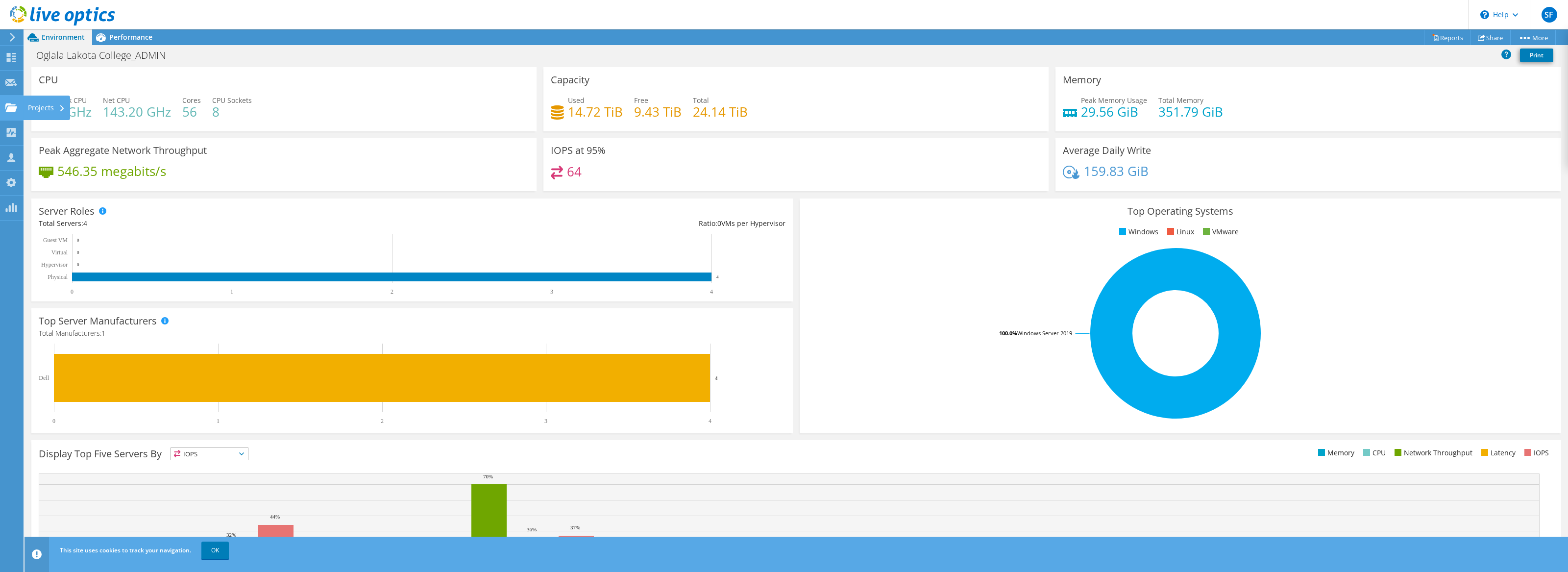
click at [15, 108] on use at bounding box center [11, 107] width 12 height 9
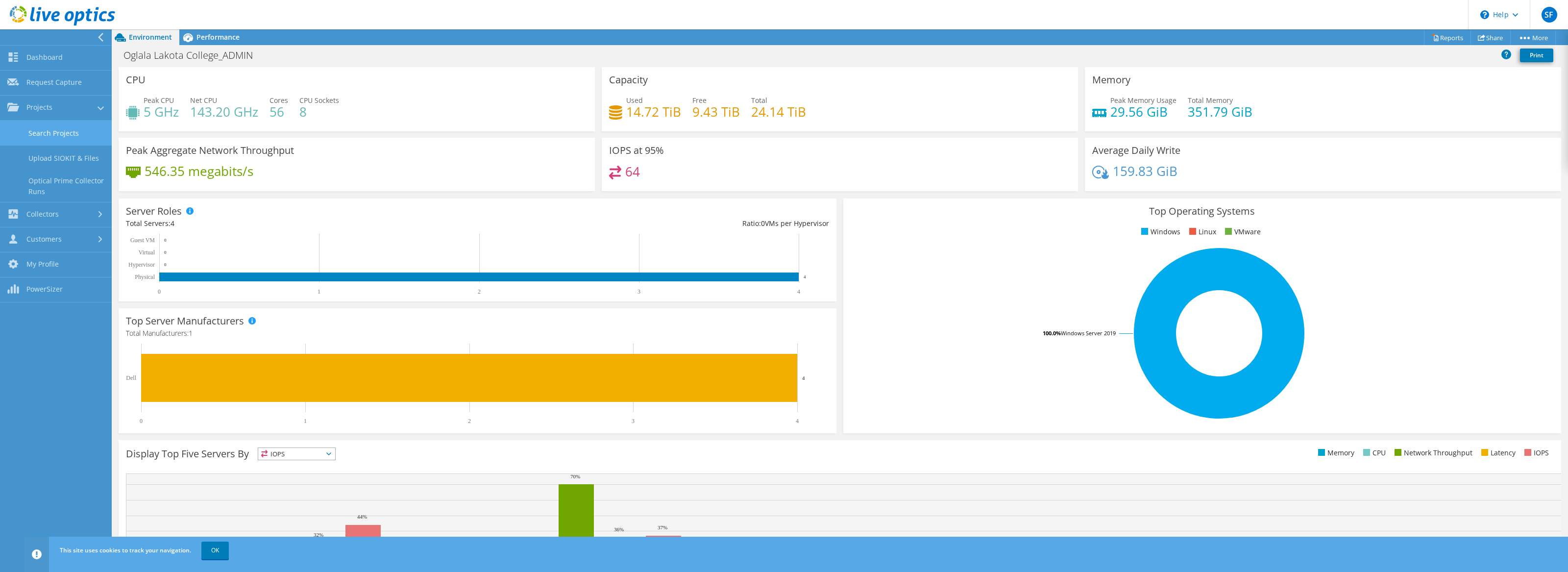
click at [68, 133] on link "Search Projects" at bounding box center [56, 133] width 112 height 25
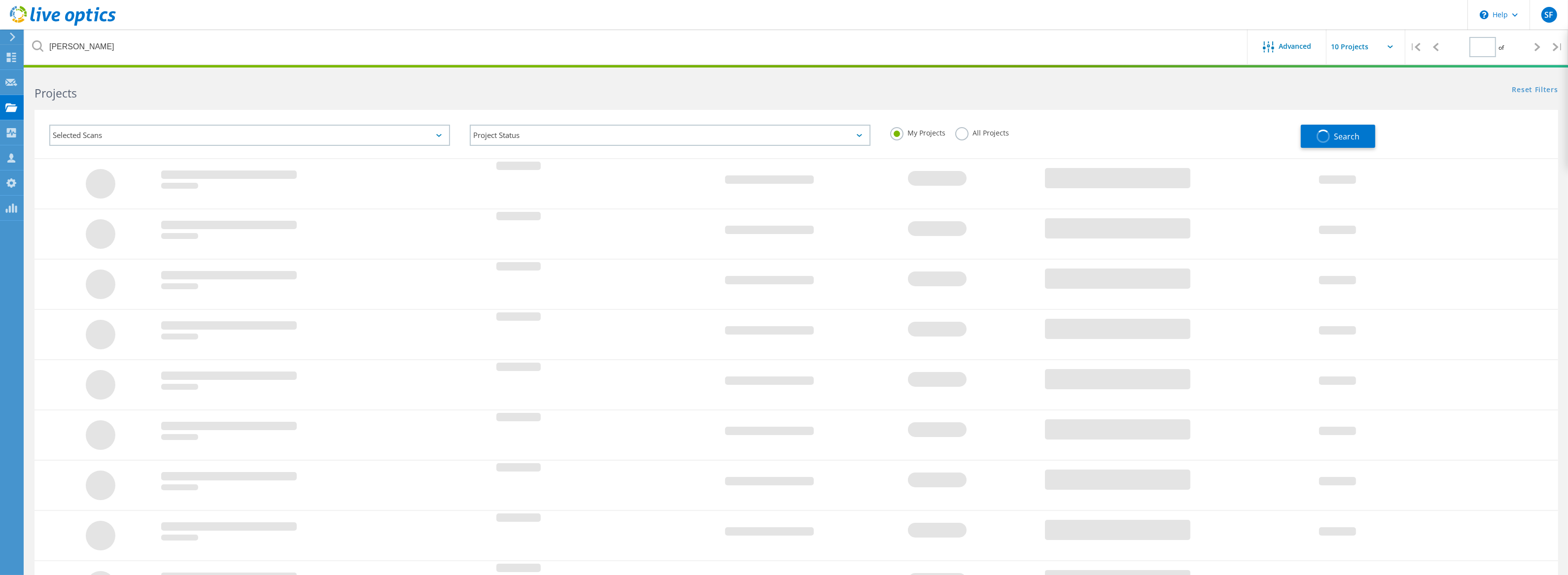
type input "1"
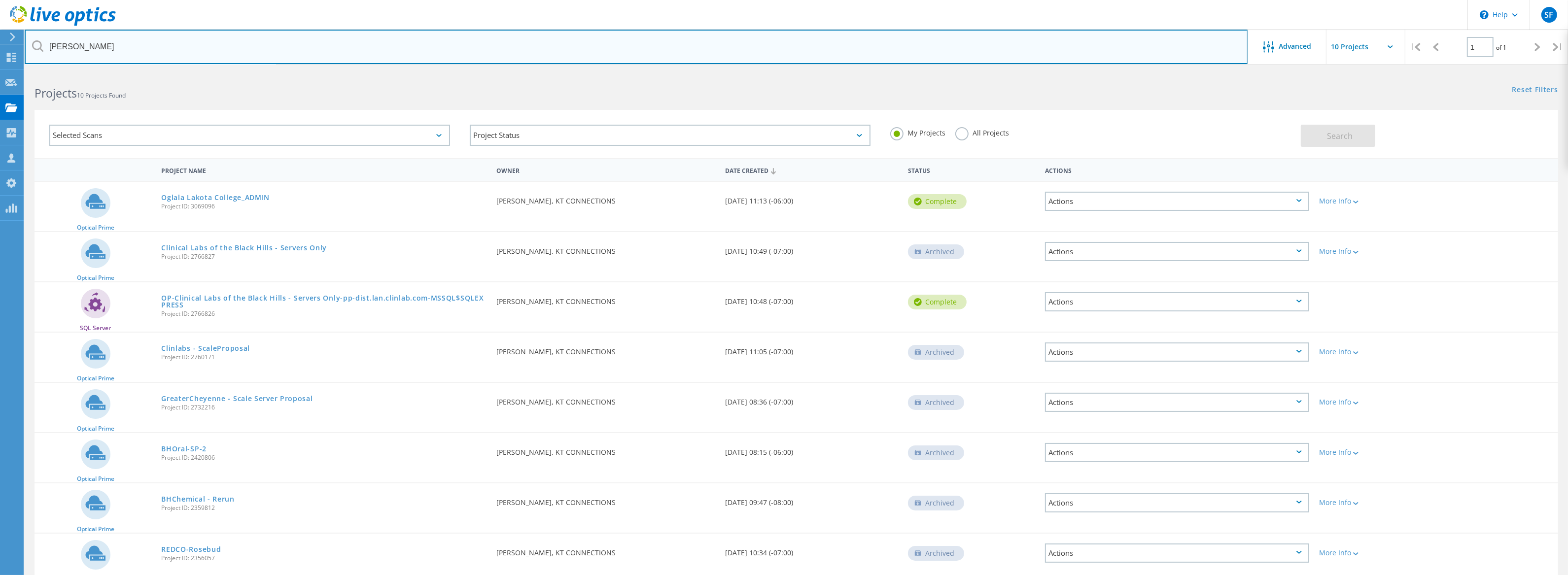
click at [228, 50] on input "[PERSON_NAME]" at bounding box center [636, 47] width 1223 height 34
drag, startPoint x: 228, startPoint y: 50, endPoint x: 0, endPoint y: 36, distance: 228.4
click at [0, 72] on div "\n Help Explore Helpful Articles Contact Support SF OEM Team Member [PERSON_NAM…" at bounding box center [784, 397] width 1568 height 652
type input "[PERSON_NAME]"
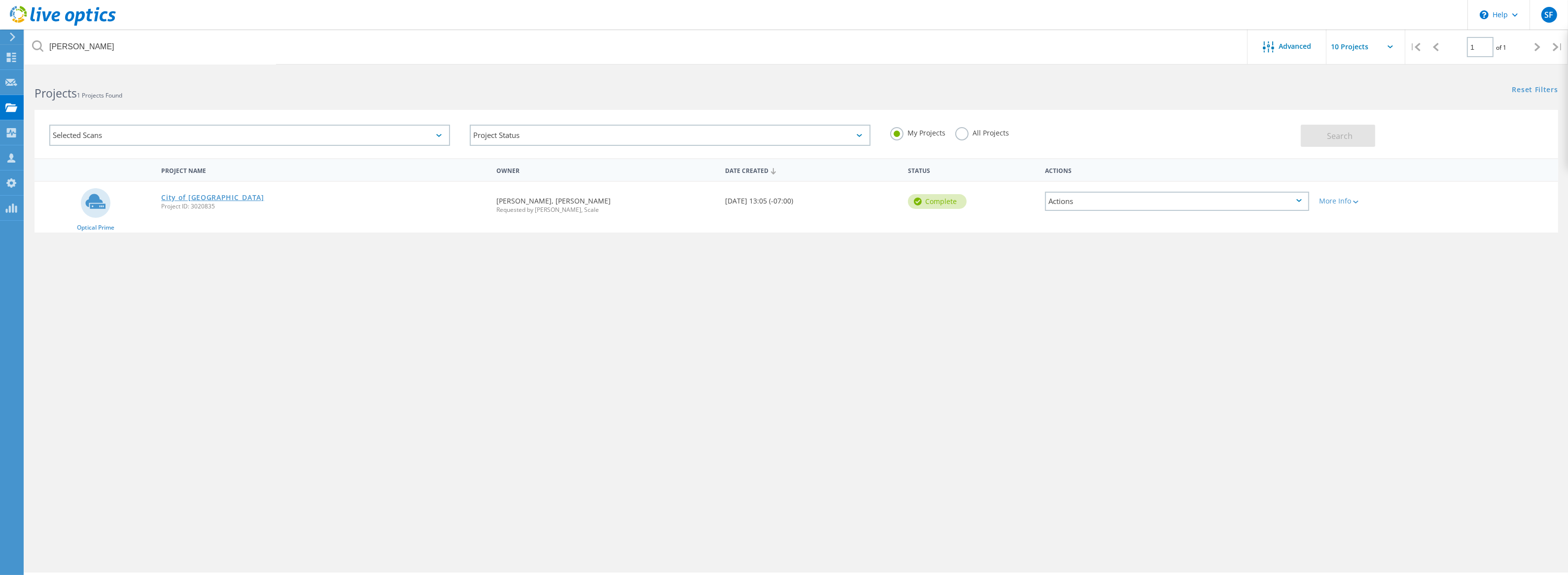
click at [206, 198] on link "City of [GEOGRAPHIC_DATA]" at bounding box center [212, 197] width 103 height 7
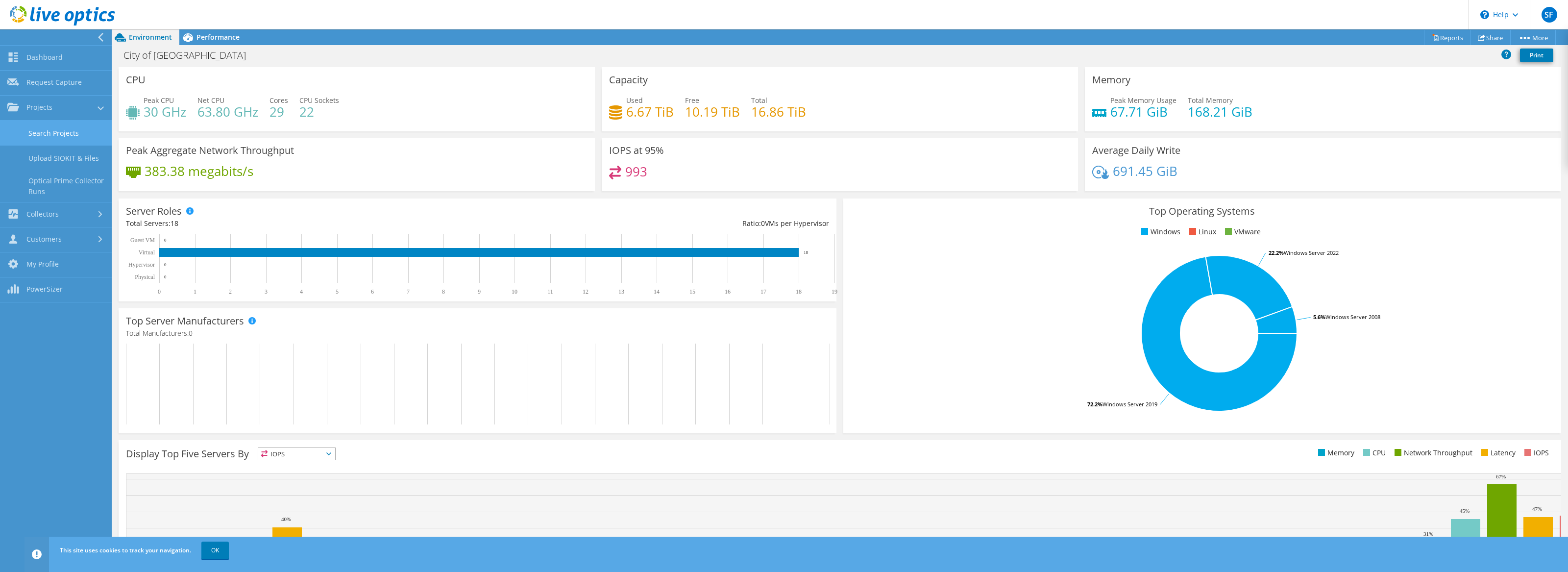
click at [54, 130] on link "Search Projects" at bounding box center [56, 133] width 112 height 25
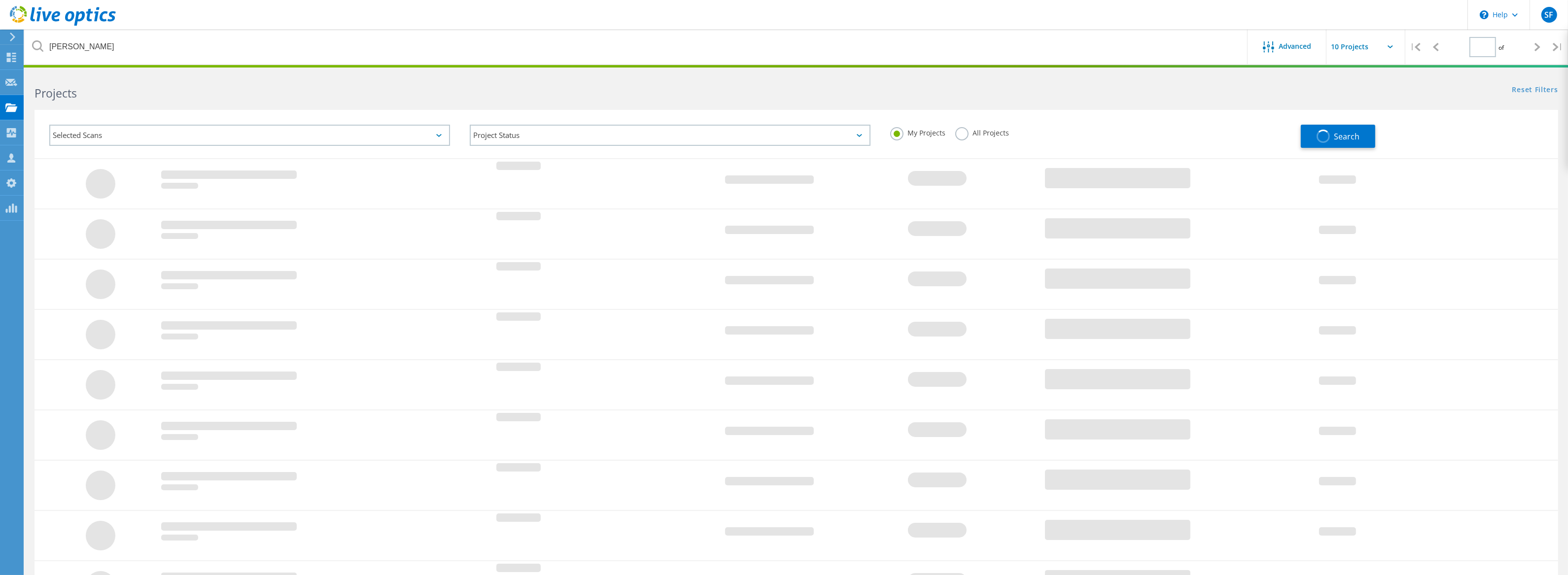
type input "1"
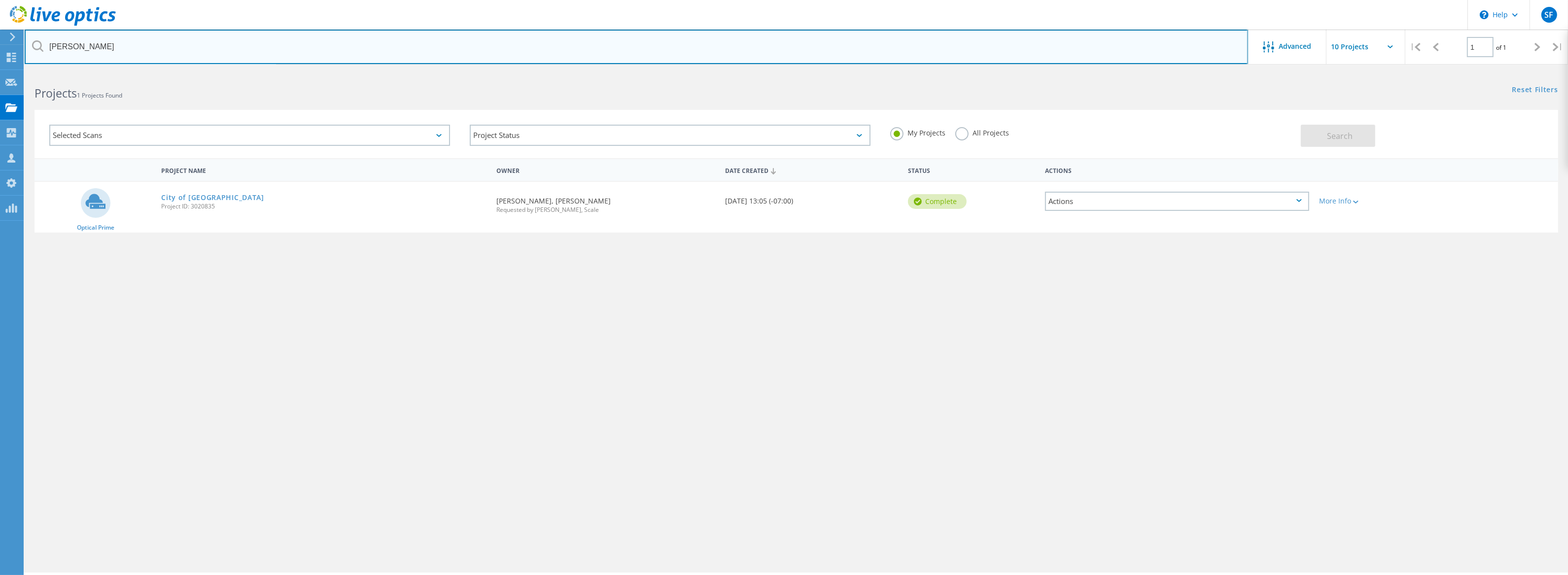
drag, startPoint x: 154, startPoint y: 47, endPoint x: 21, endPoint y: 36, distance: 133.5
click at [29, 39] on input "brawley" at bounding box center [636, 47] width 1223 height 34
type input "digetek"
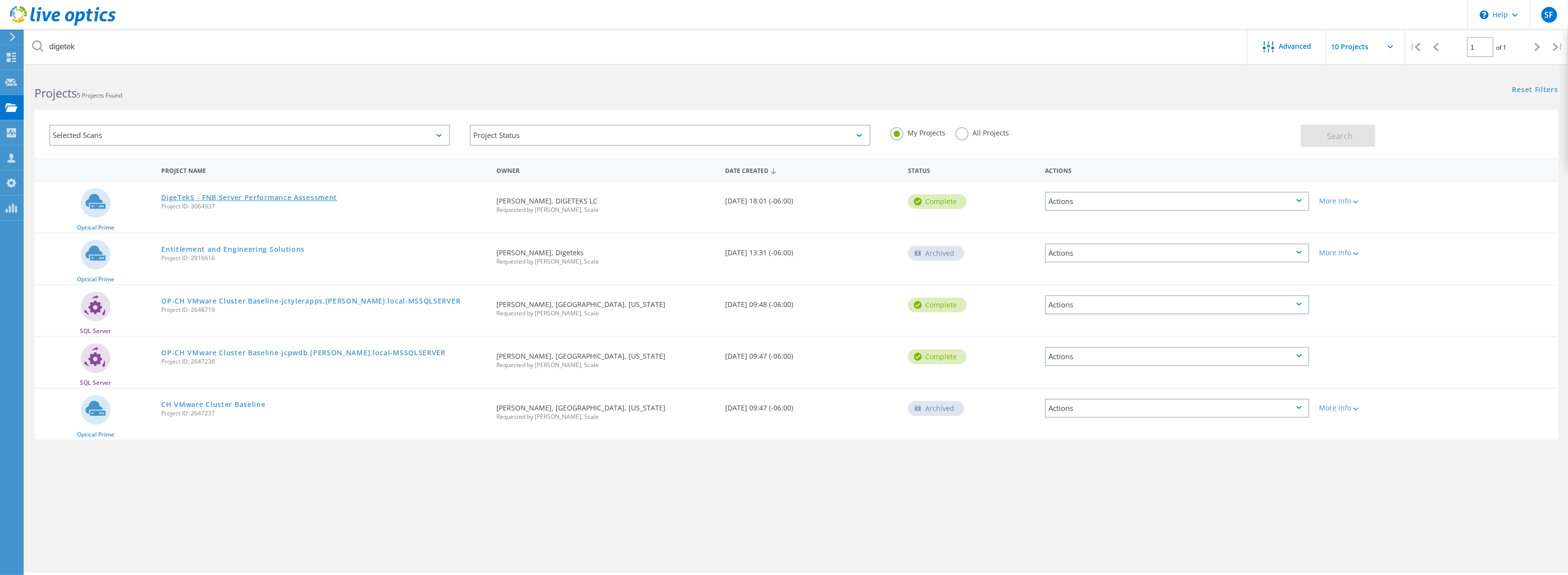
click at [219, 198] on link "DigeTekS - FNB Server Performance Assessment" at bounding box center [249, 197] width 176 height 7
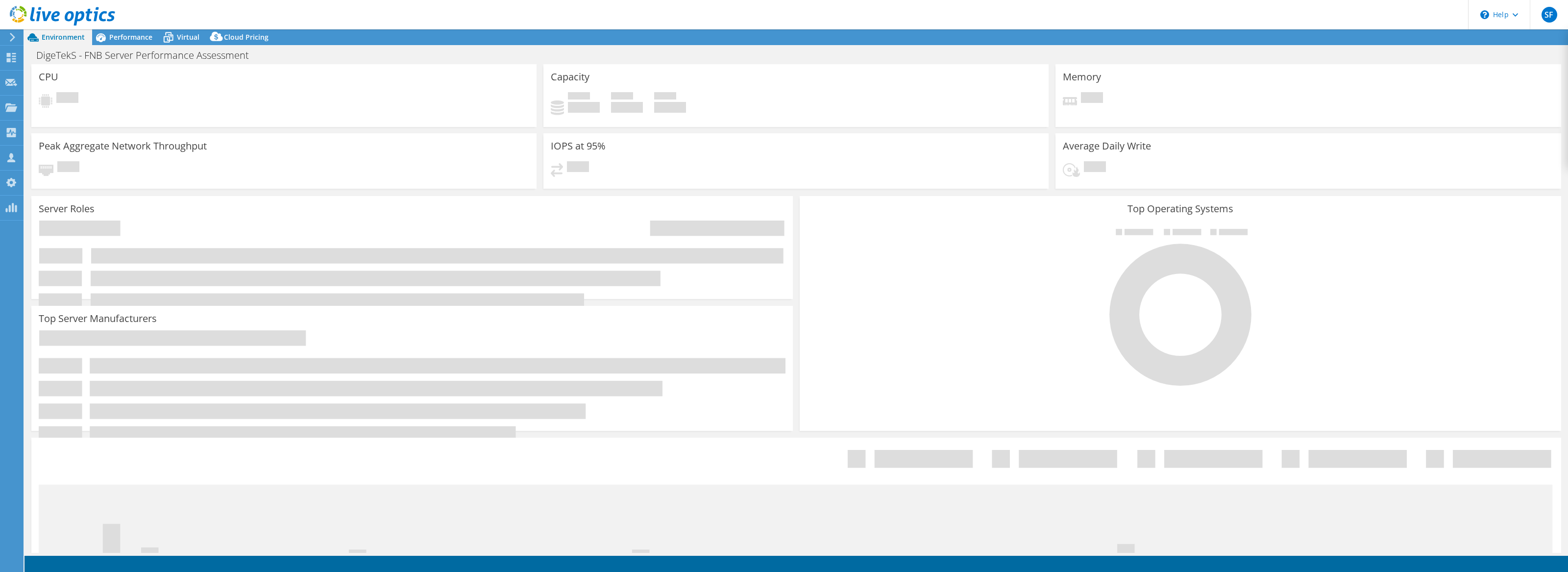
select select "USD"
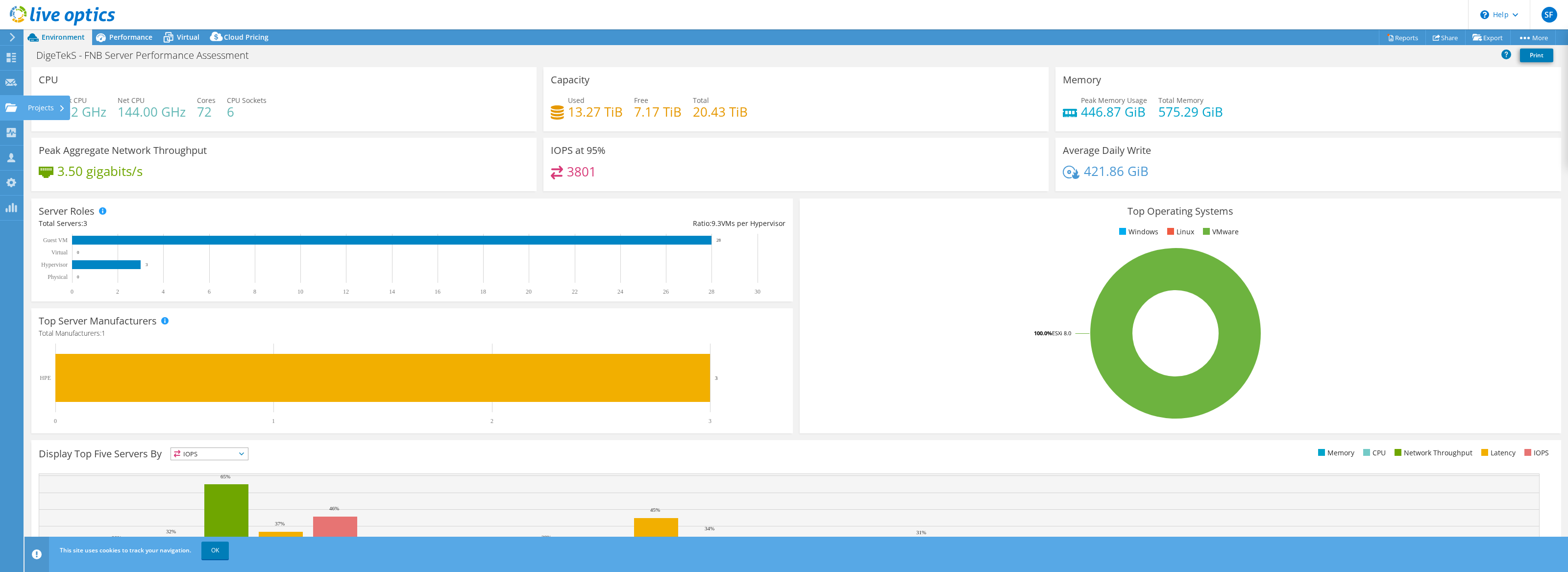
click at [11, 113] on div at bounding box center [11, 109] width 12 height 11
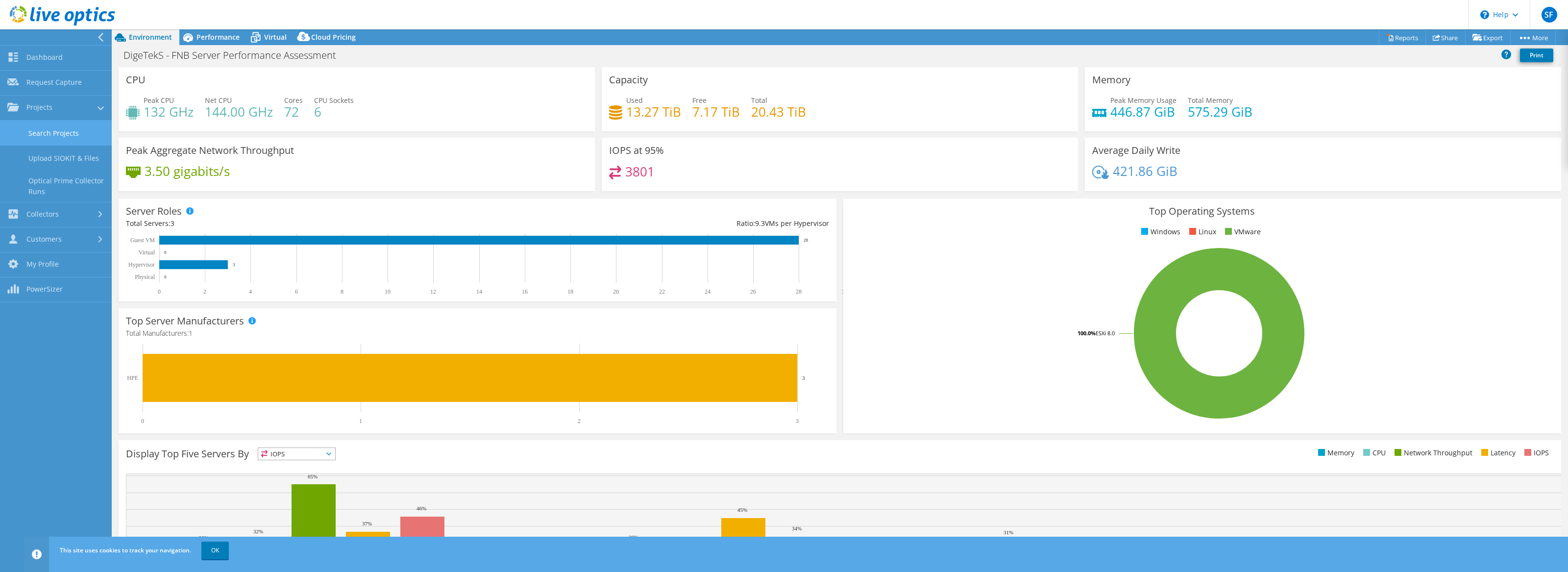
click at [68, 138] on link "Search Projects" at bounding box center [56, 133] width 112 height 25
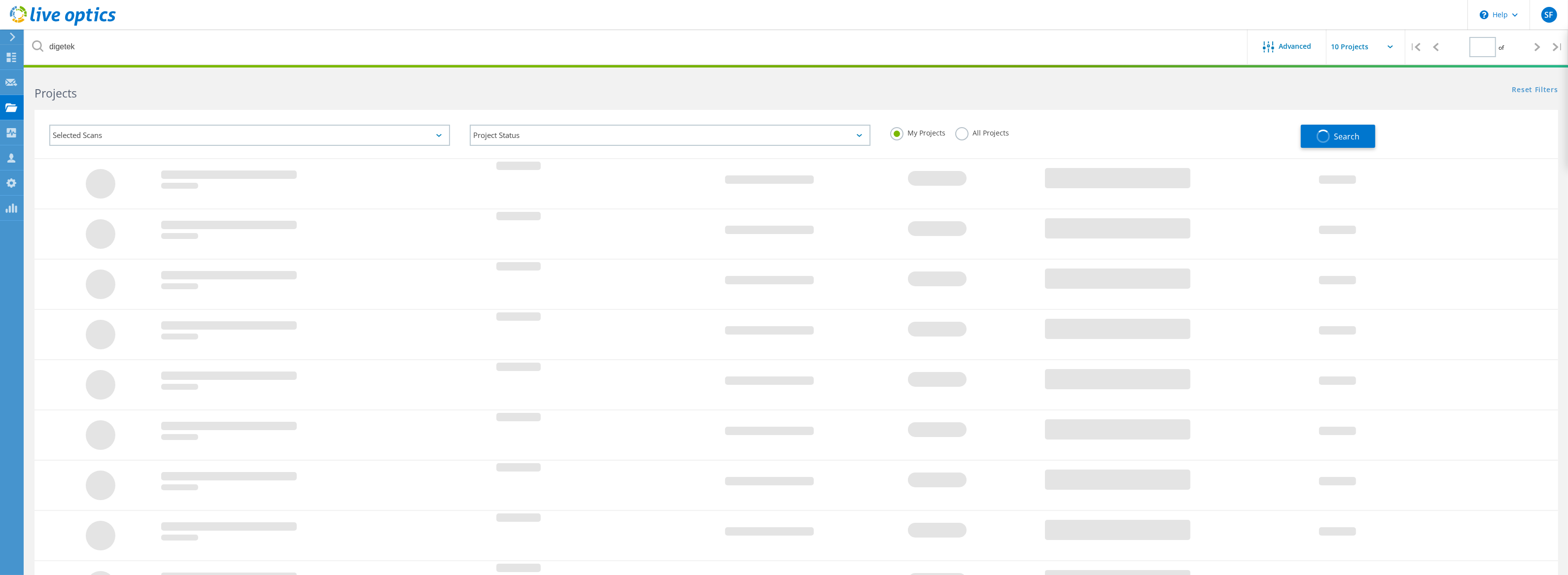
type input "1"
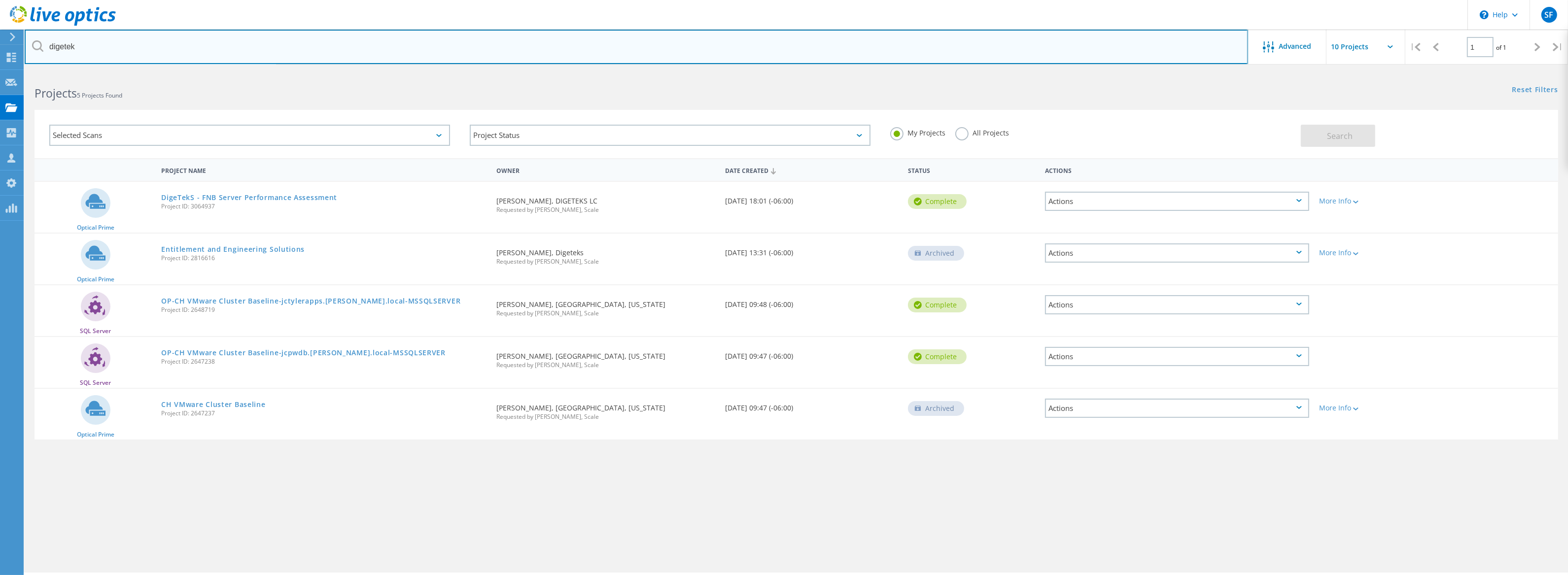
drag, startPoint x: 90, startPoint y: 45, endPoint x: 6, endPoint y: 40, distance: 84.1
click at [6, 72] on div "\n Help Explore Helpful Articles Contact Support SF OEM Team Member Steve Foley…" at bounding box center [784, 337] width 1568 height 531
type input "abba"
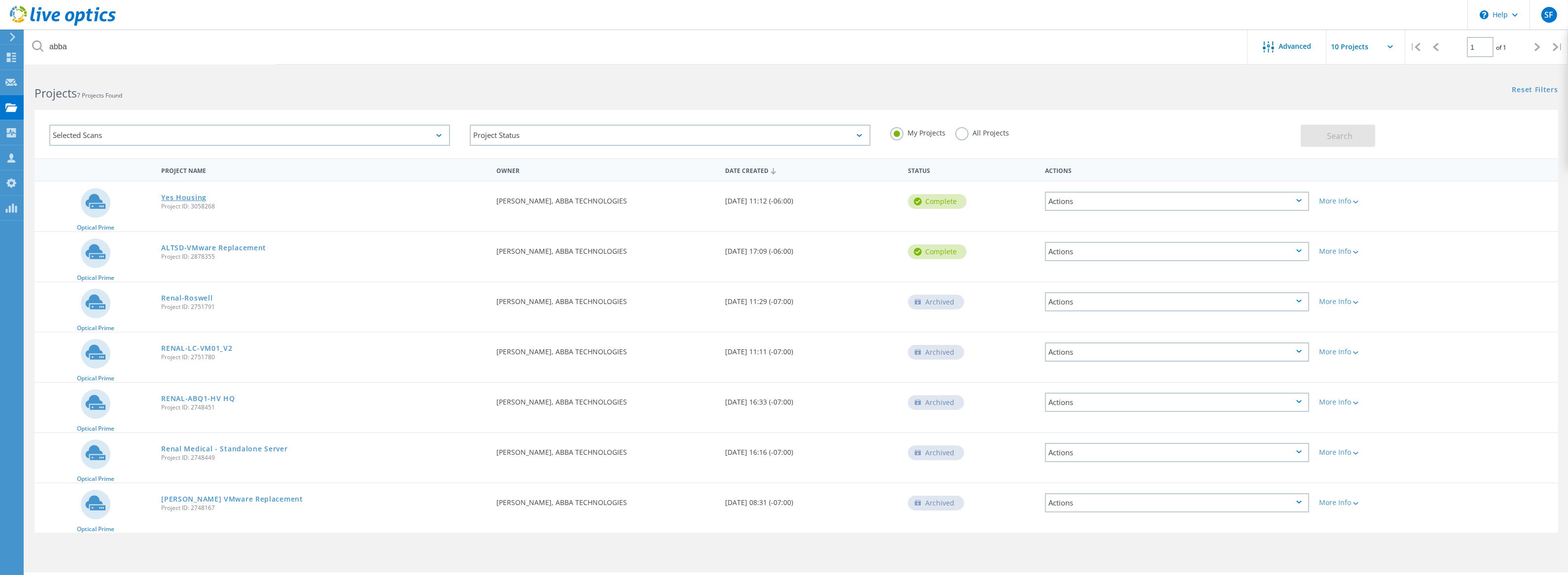
click at [171, 198] on link "Yes Housing" at bounding box center [184, 197] width 45 height 7
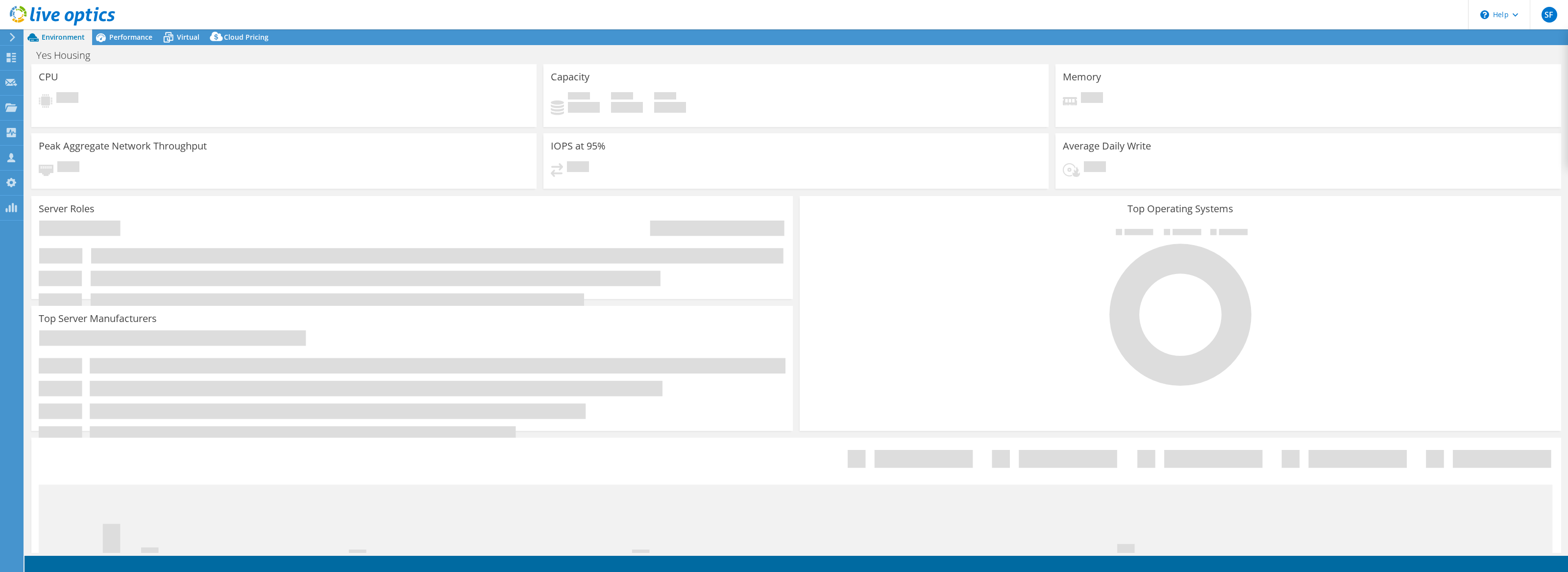
select select "USD"
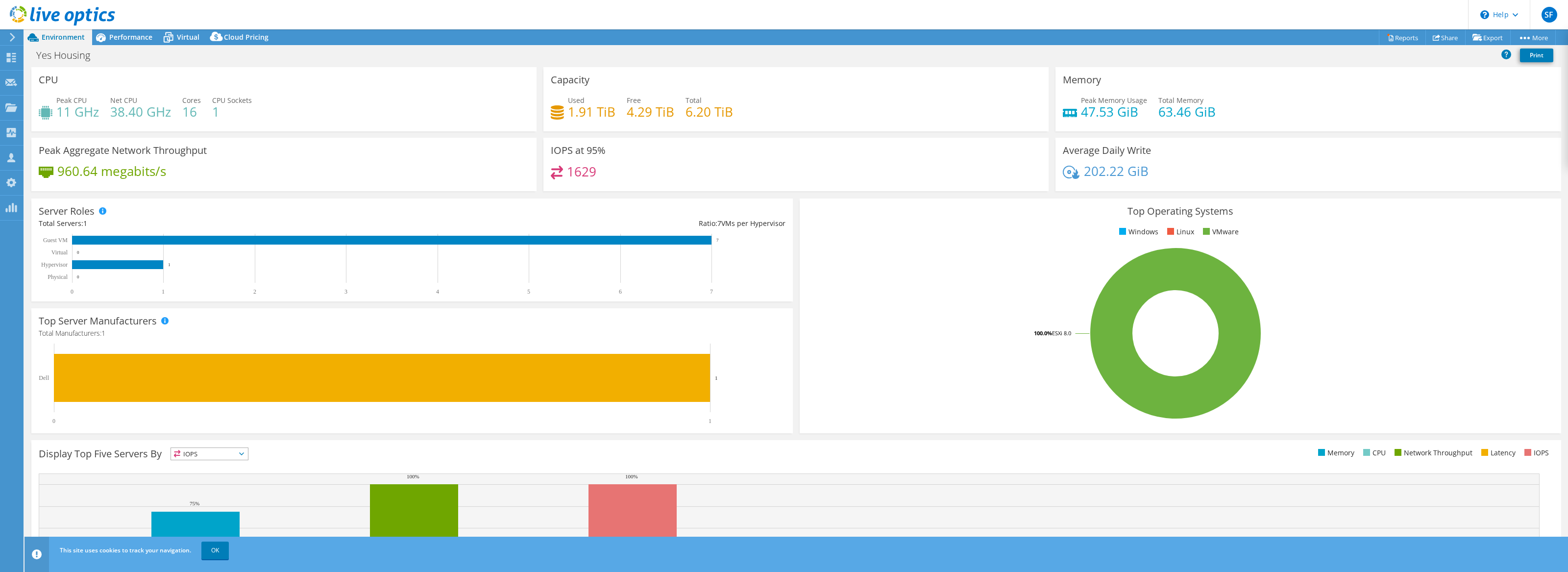
click at [255, 107] on div "Peak CPU 11 GHz Net CPU 38.40 GHz Cores 16 CPU Sockets 1" at bounding box center [284, 111] width 491 height 32
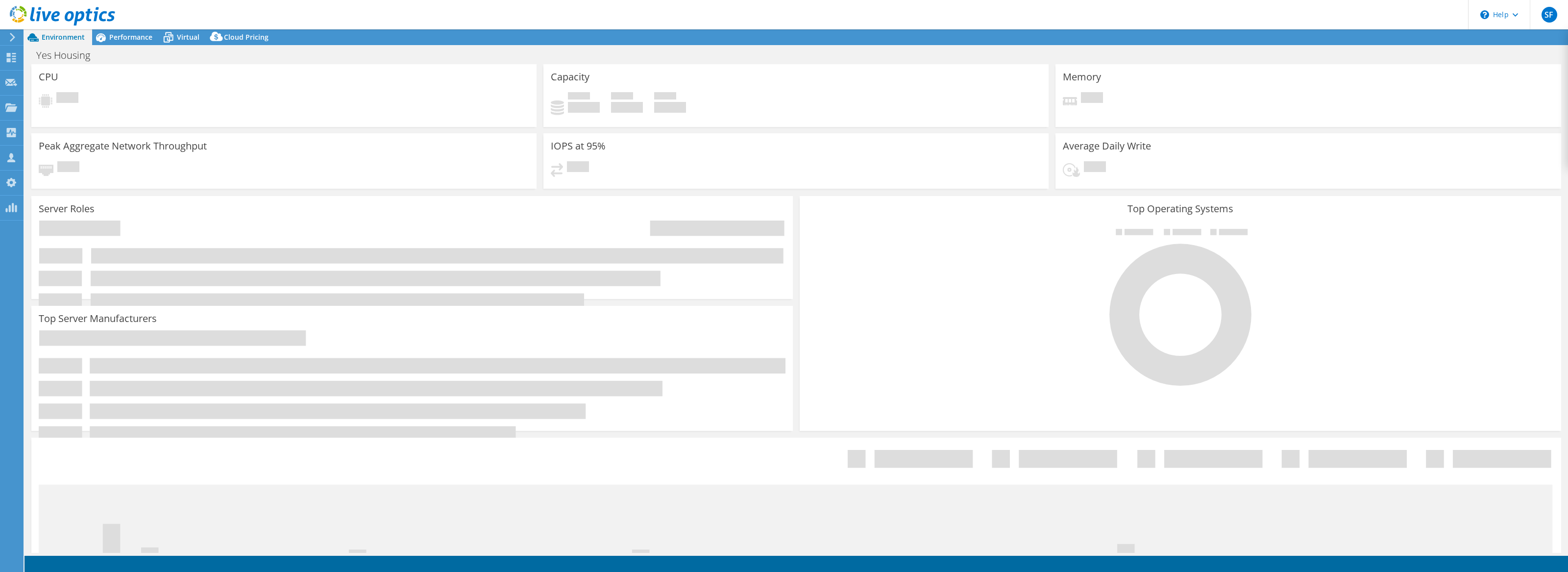
select select "USD"
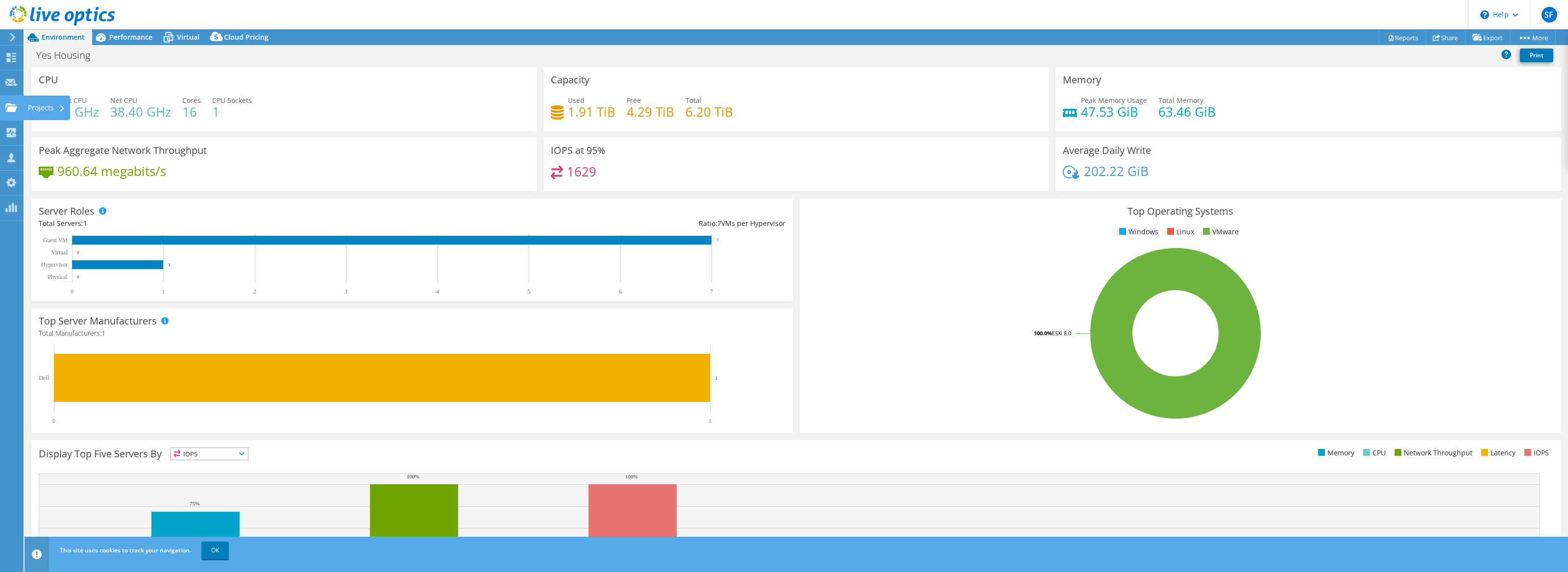
click at [13, 109] on use at bounding box center [11, 107] width 12 height 9
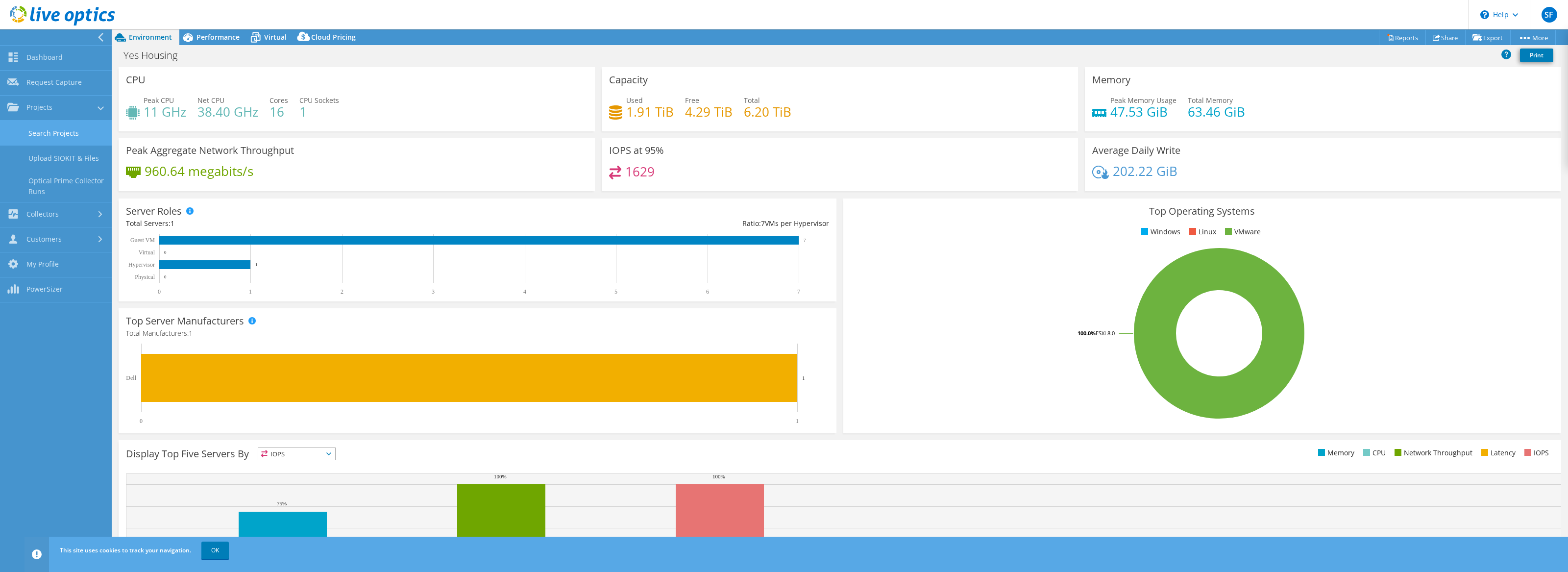
click at [61, 135] on link "Search Projects" at bounding box center [56, 133] width 112 height 25
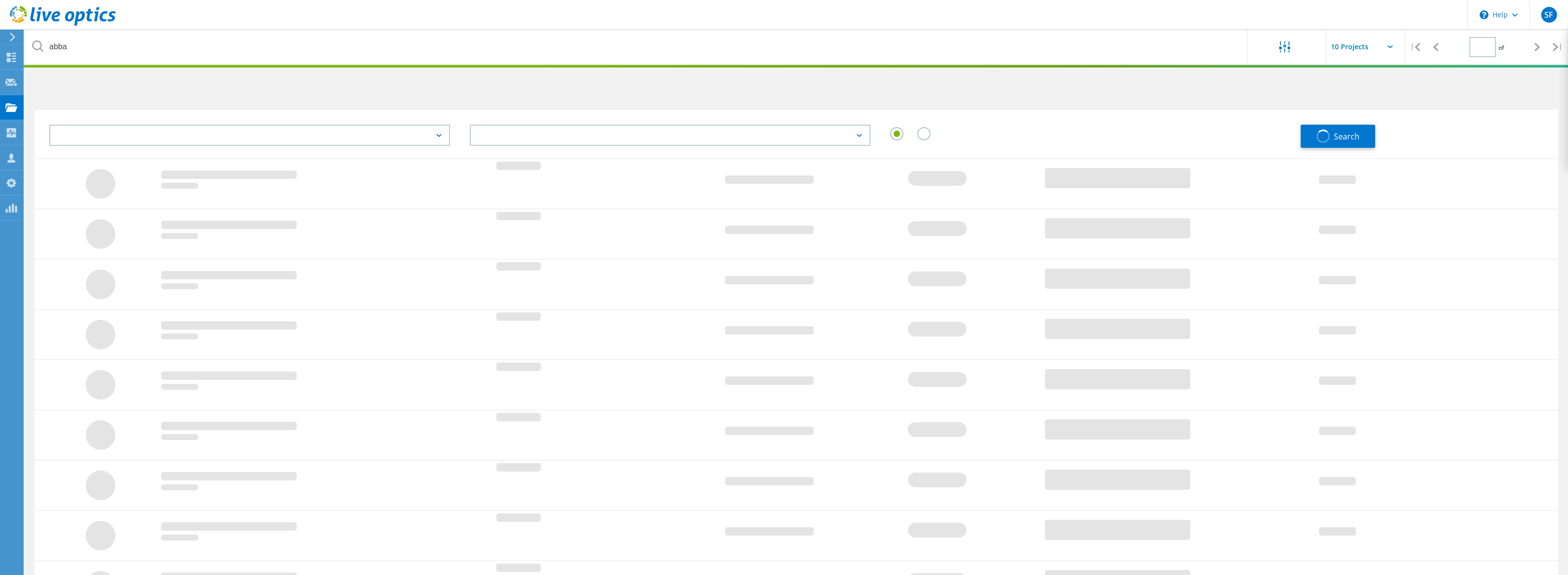
type input "1"
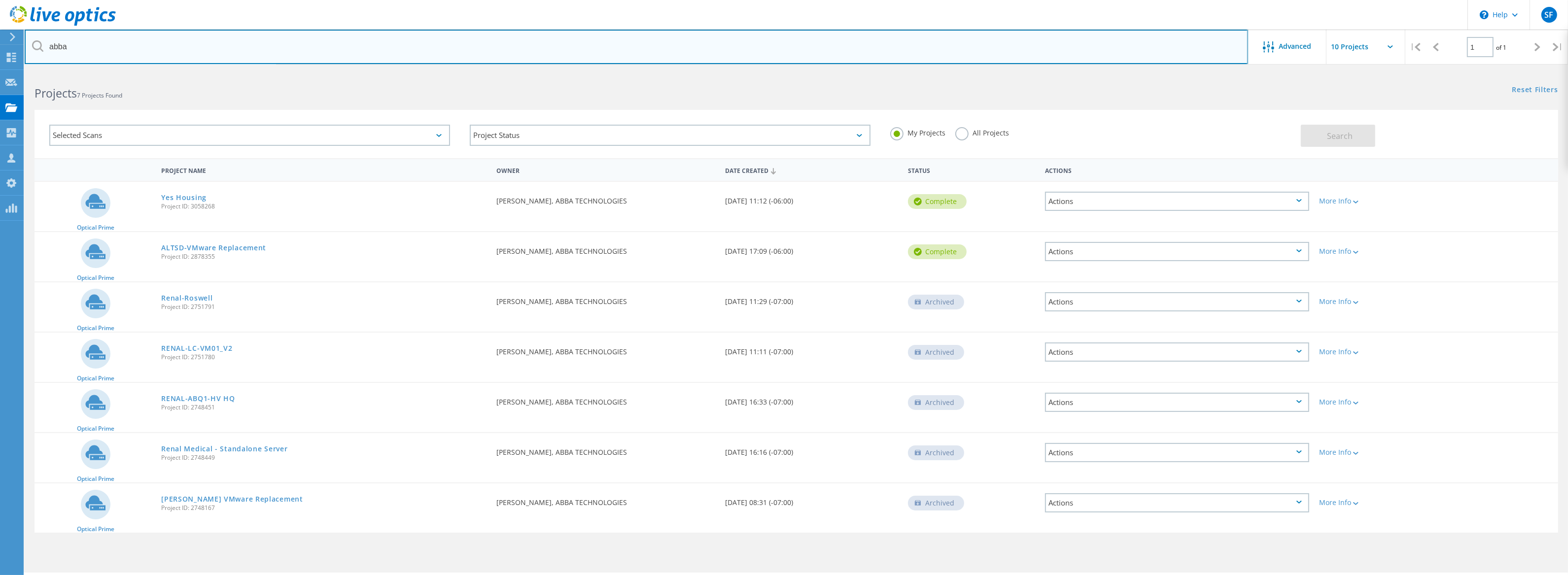
drag, startPoint x: 127, startPoint y: 53, endPoint x: 0, endPoint y: 43, distance: 127.4
click at [0, 72] on div "\n Help Explore Helpful Articles Contact Support SF OEM Team Member Steve Foley…" at bounding box center [784, 337] width 1568 height 531
drag, startPoint x: 80, startPoint y: 47, endPoint x: 15, endPoint y: 39, distance: 65.5
click at [15, 72] on div "\n Help Explore Helpful Articles Contact Support SF OEM Team Member Steve Foley…" at bounding box center [784, 337] width 1568 height 531
type input "rifle"
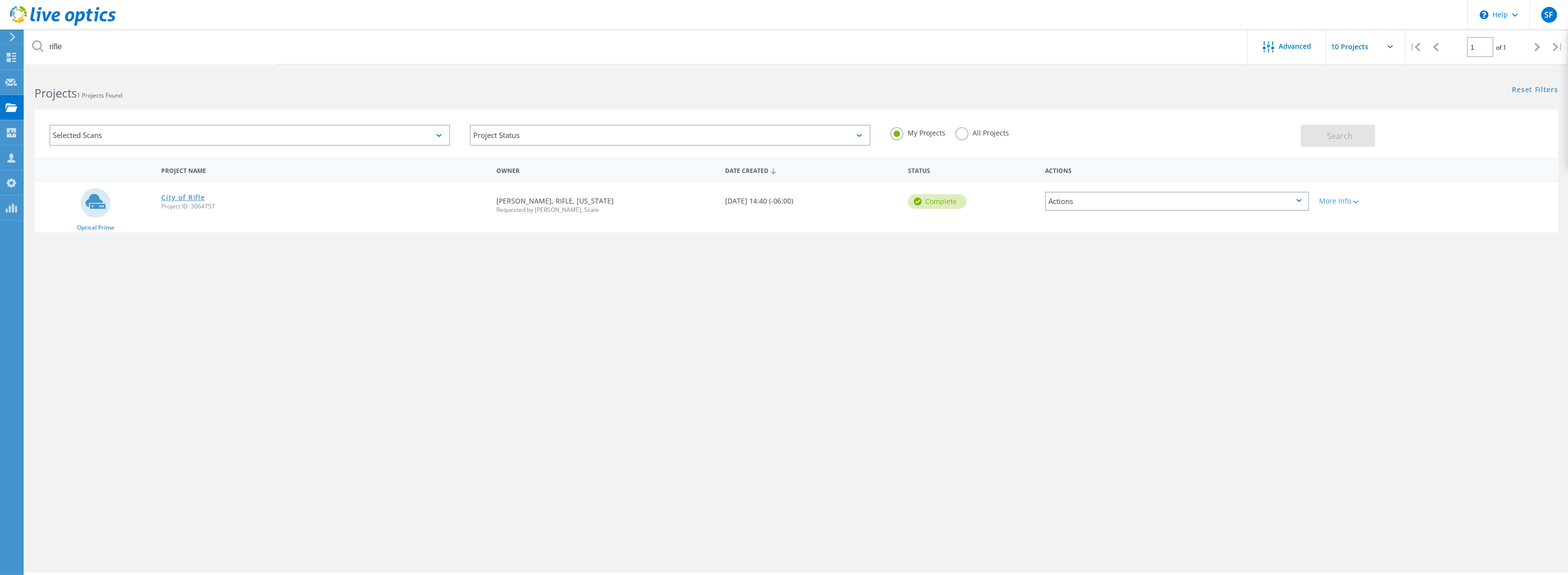
click at [168, 197] on link "City of Rifle" at bounding box center [182, 197] width 43 height 7
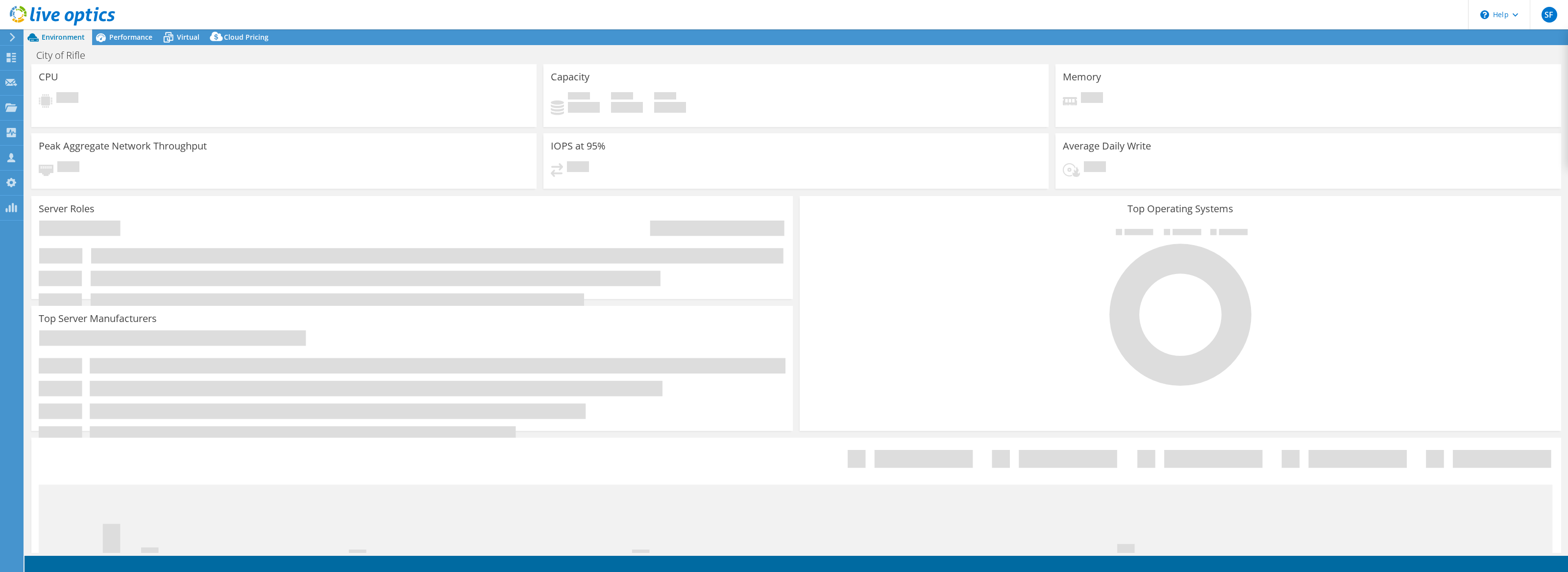
select select "USD"
select select "USWest"
